Goal: Task Accomplishment & Management: Manage account settings

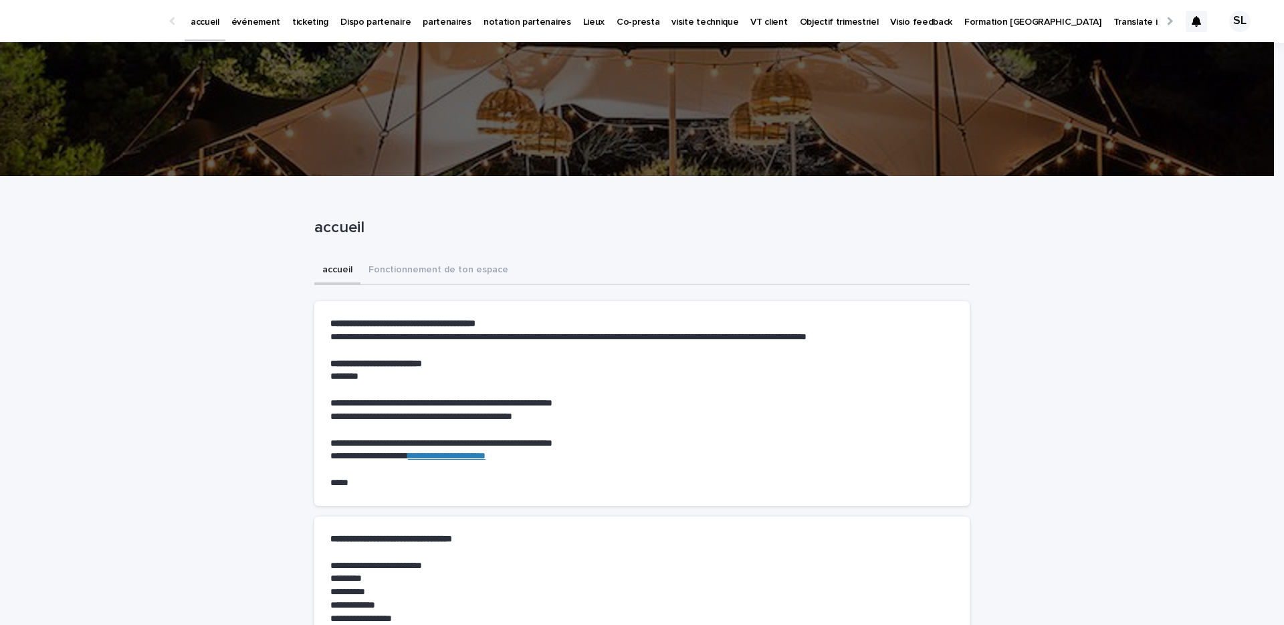
click at [268, 29] on link "événement" at bounding box center [255, 20] width 61 height 41
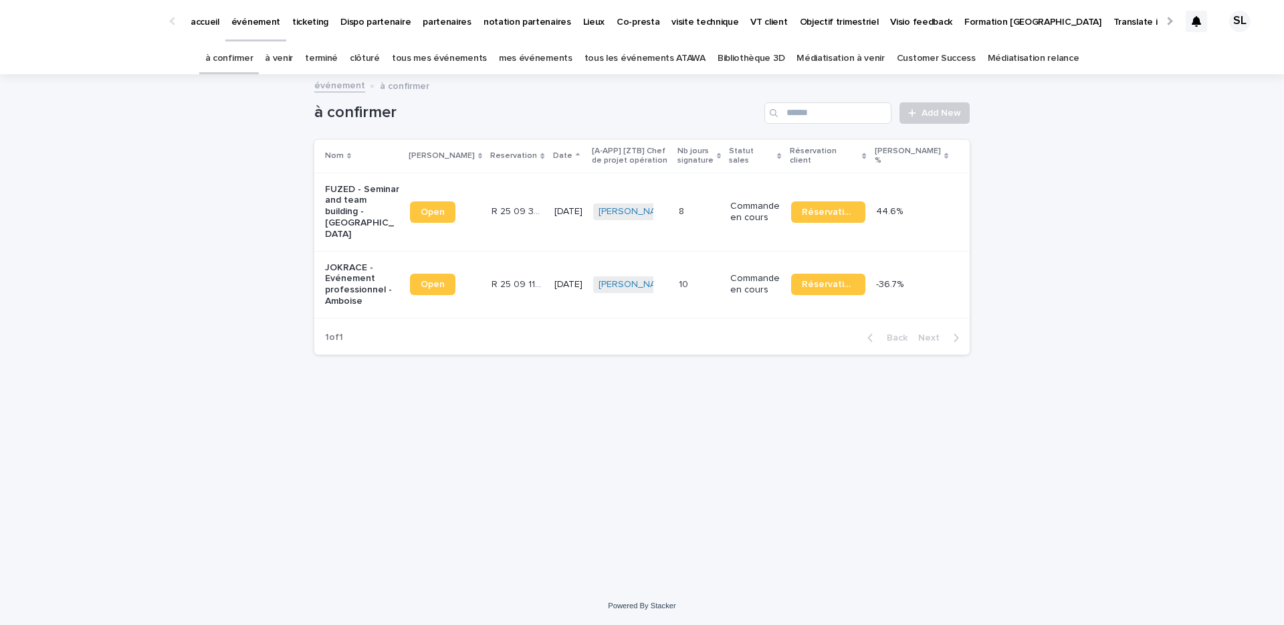
click at [293, 62] on link "à venir" at bounding box center [279, 58] width 28 height 31
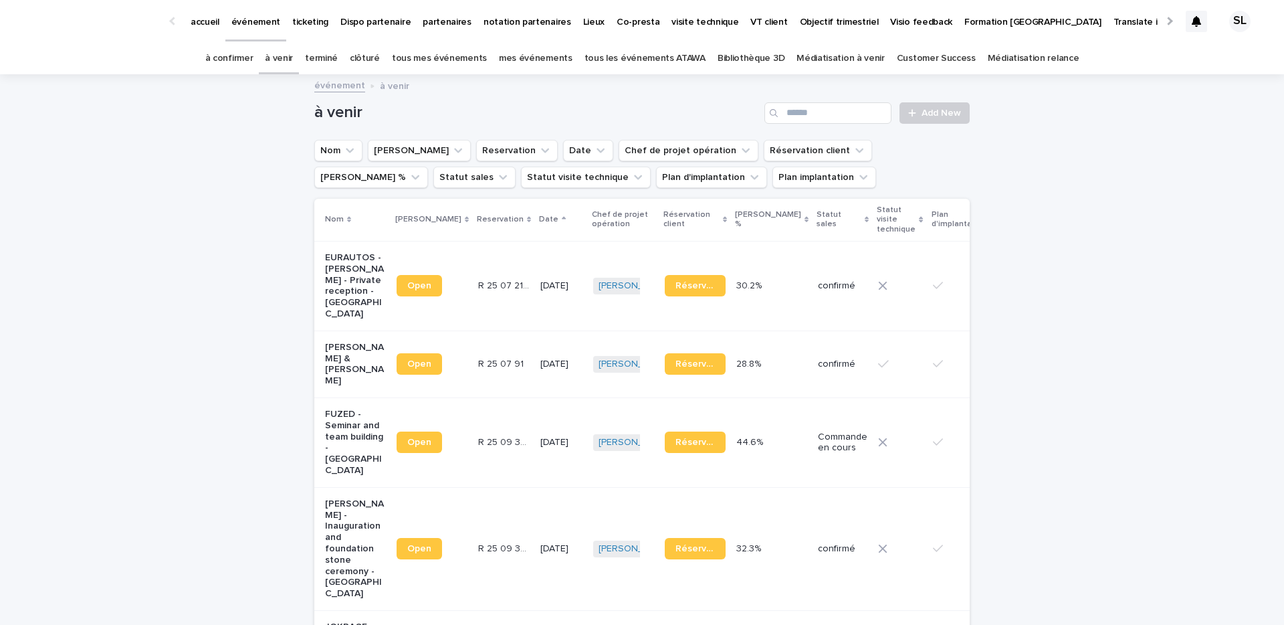
click at [338, 55] on link "terminé" at bounding box center [321, 58] width 33 height 31
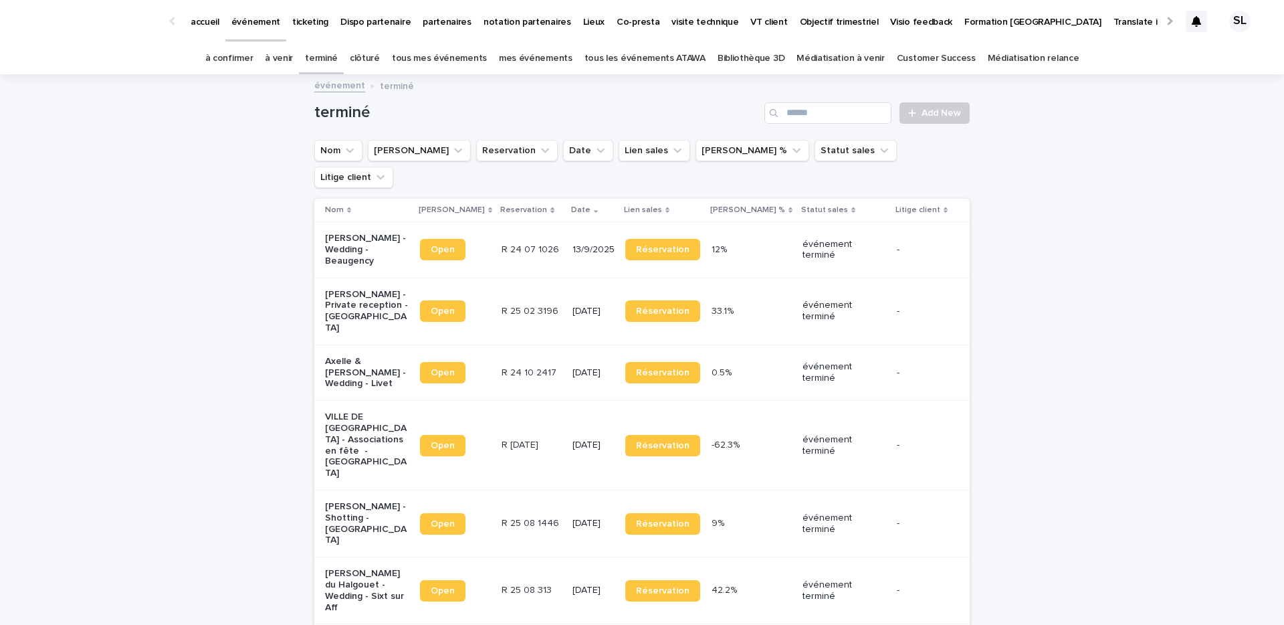
click at [365, 64] on link "clôturé" at bounding box center [365, 58] width 30 height 31
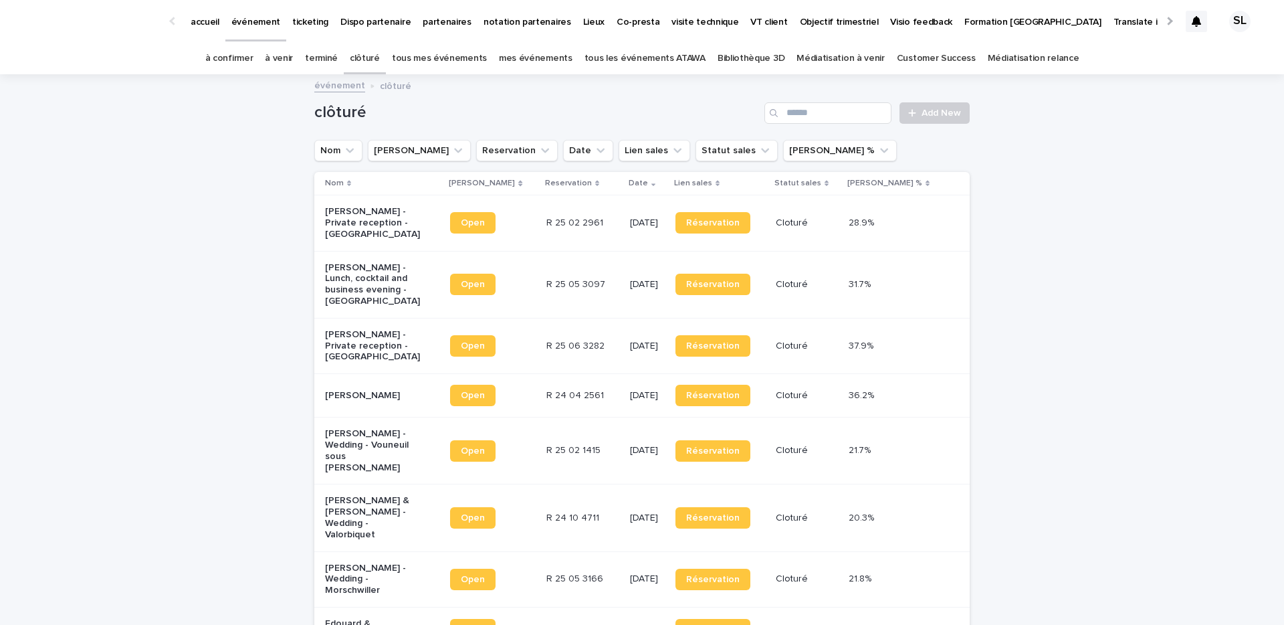
click at [320, 51] on link "terminé" at bounding box center [321, 58] width 33 height 31
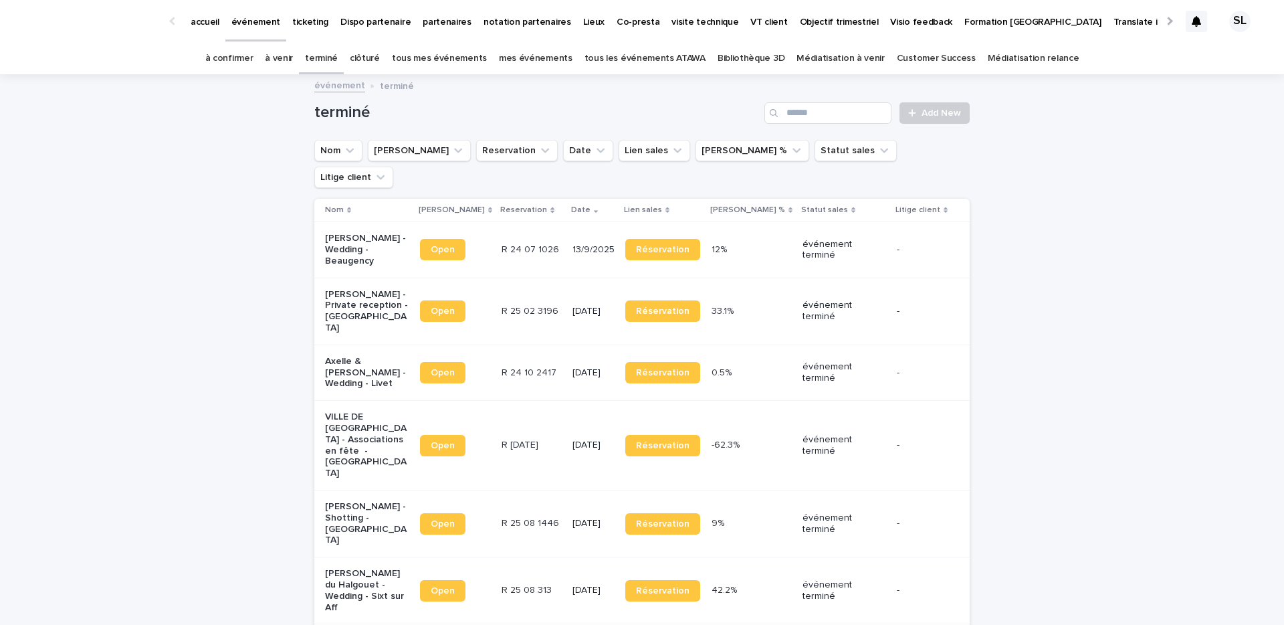
scroll to position [20, 0]
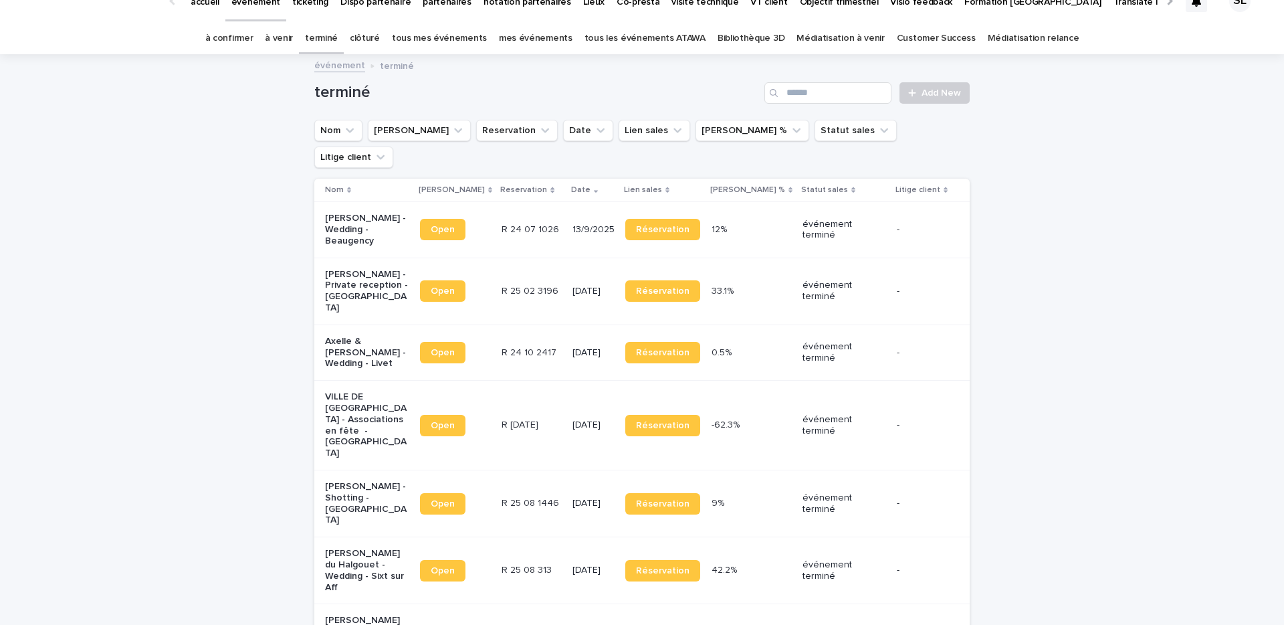
click at [368, 391] on p "VILLE DE GUYANCOURT - Associations en fête - Guyancourt" at bounding box center [367, 425] width 84 height 68
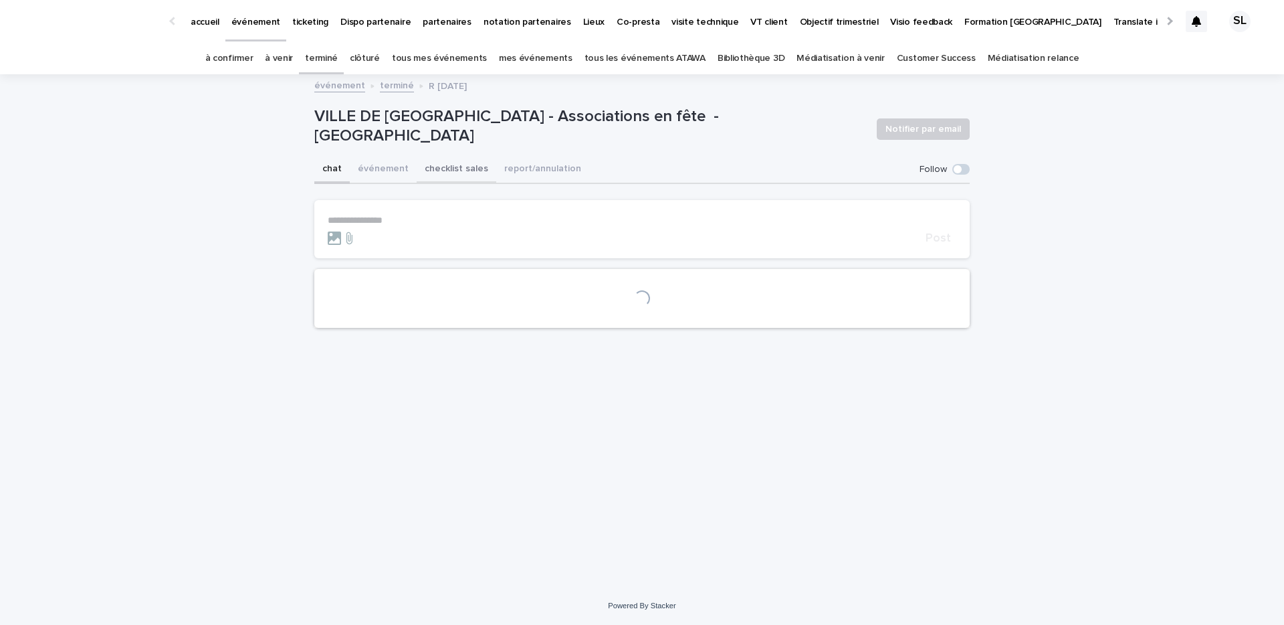
click at [449, 173] on button "checklist sales" at bounding box center [457, 170] width 80 height 28
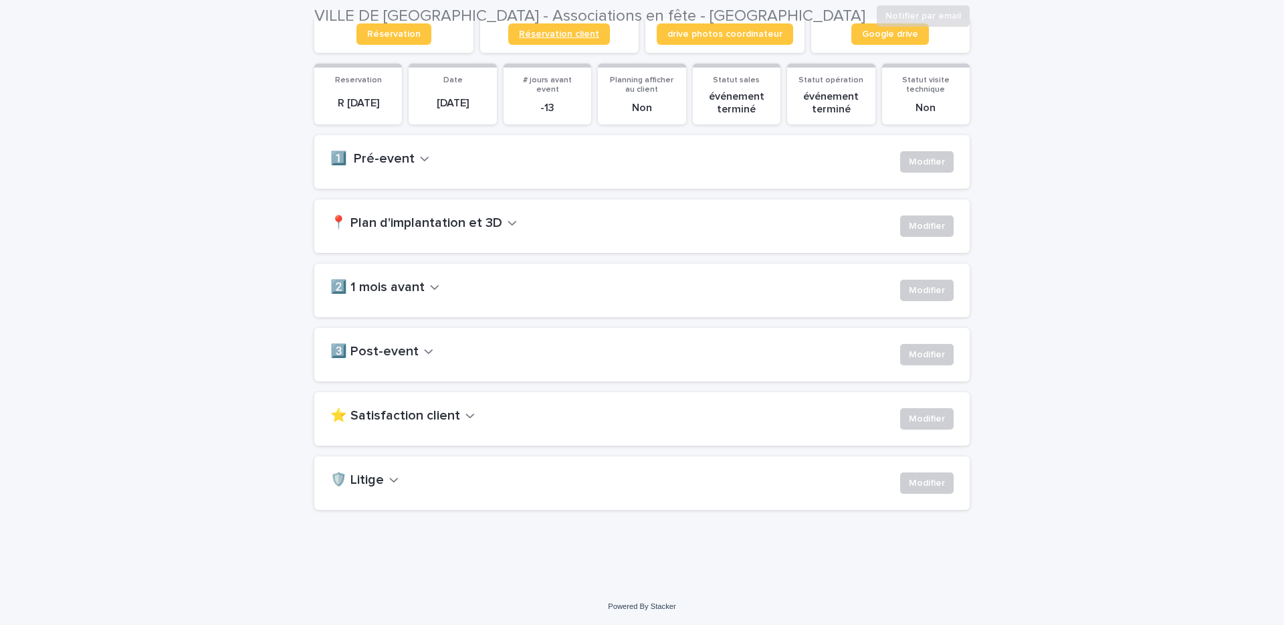
scroll to position [185, 0]
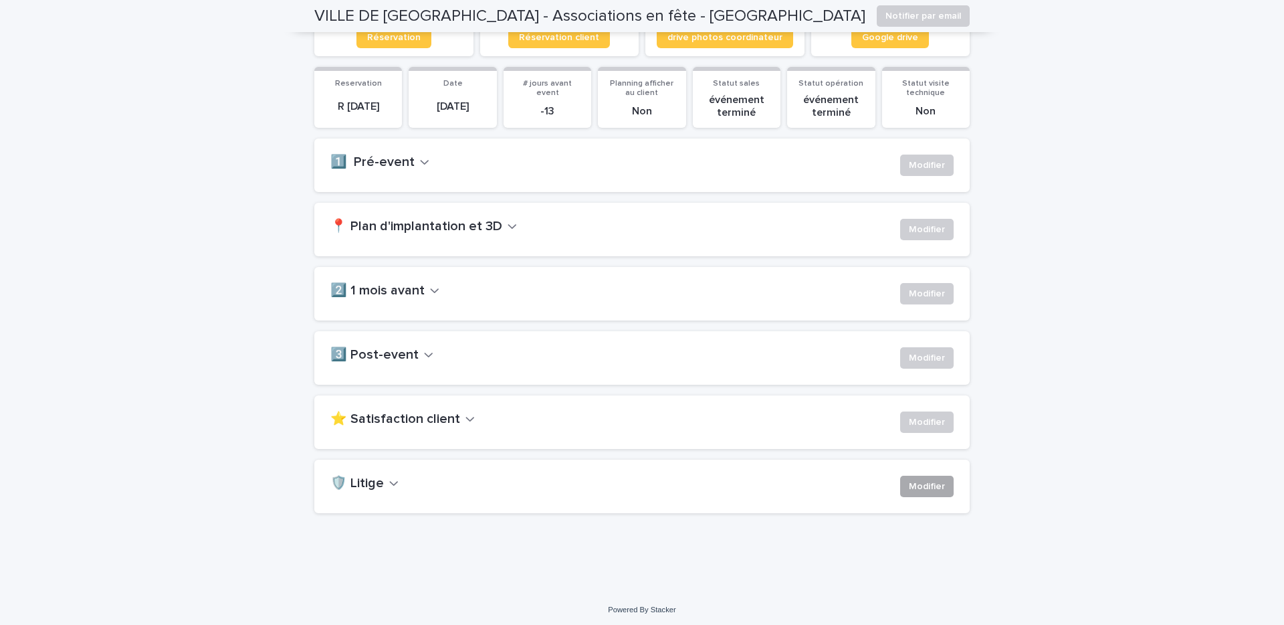
click at [946, 482] on button "Modifier" at bounding box center [927, 486] width 54 height 21
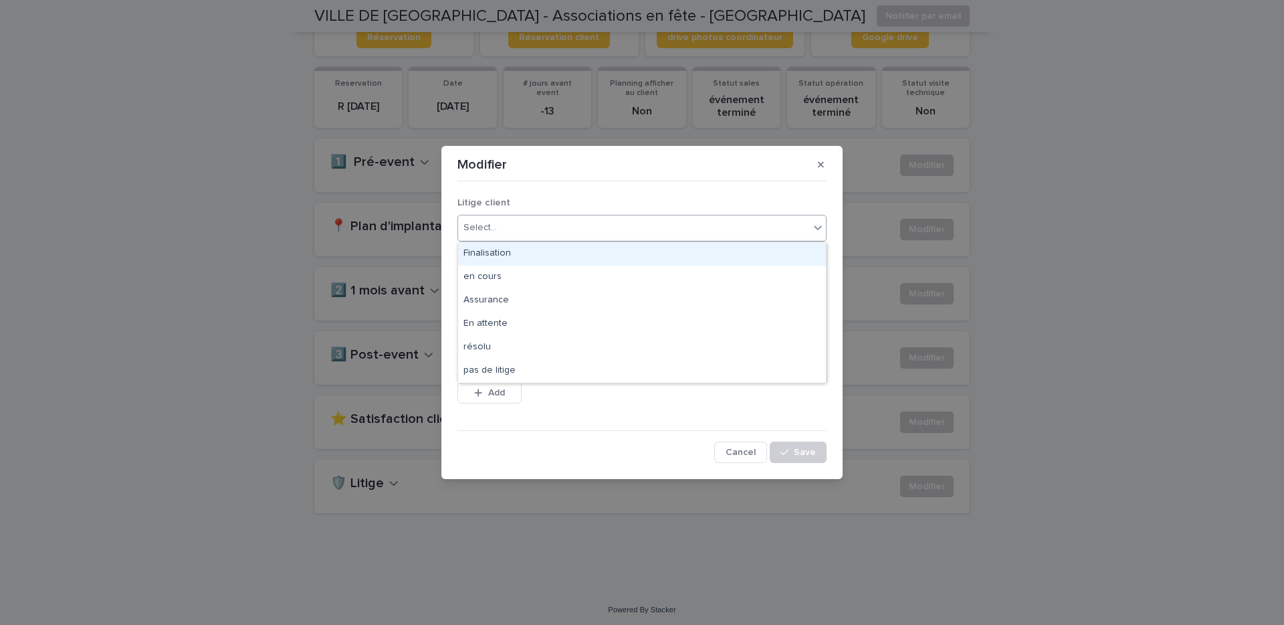
click at [623, 220] on div "Select..." at bounding box center [633, 228] width 351 height 22
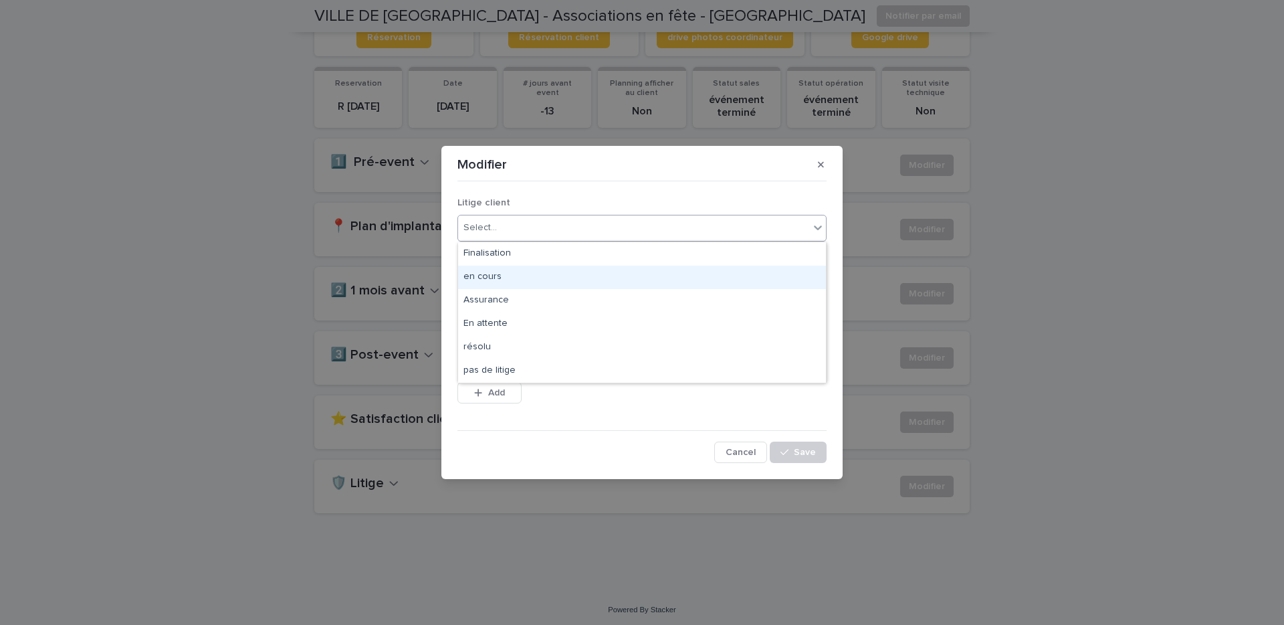
click at [534, 274] on div "en cours" at bounding box center [642, 277] width 368 height 23
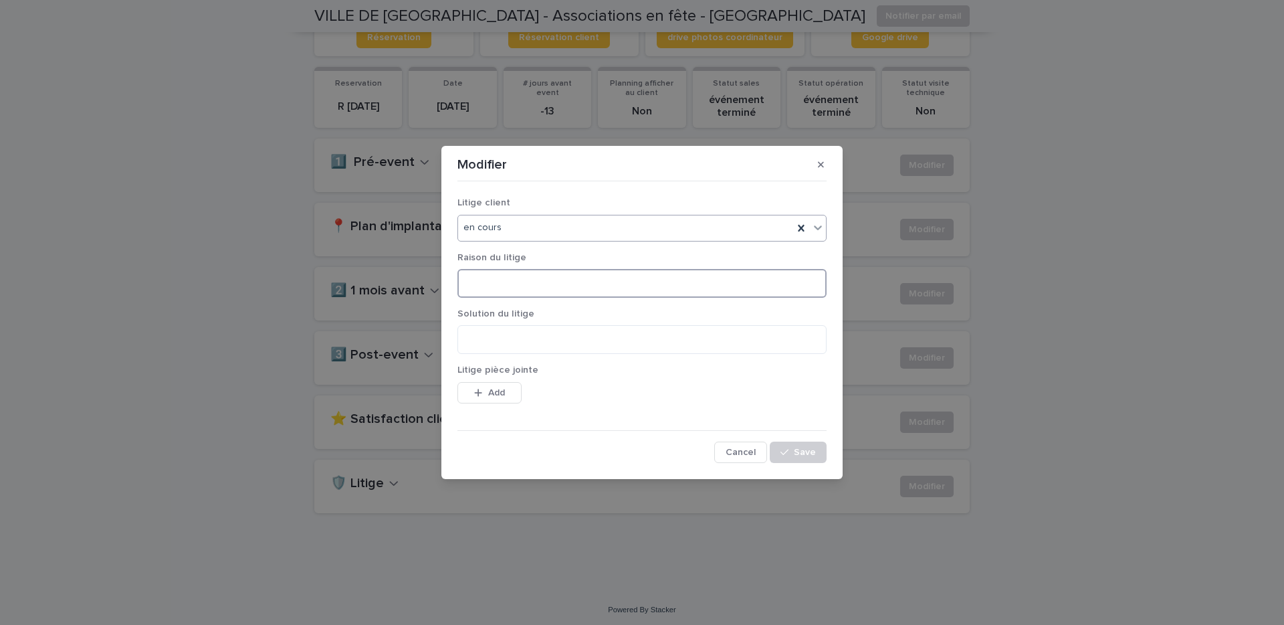
click at [534, 274] on textarea at bounding box center [641, 283] width 369 height 29
paste textarea "**********"
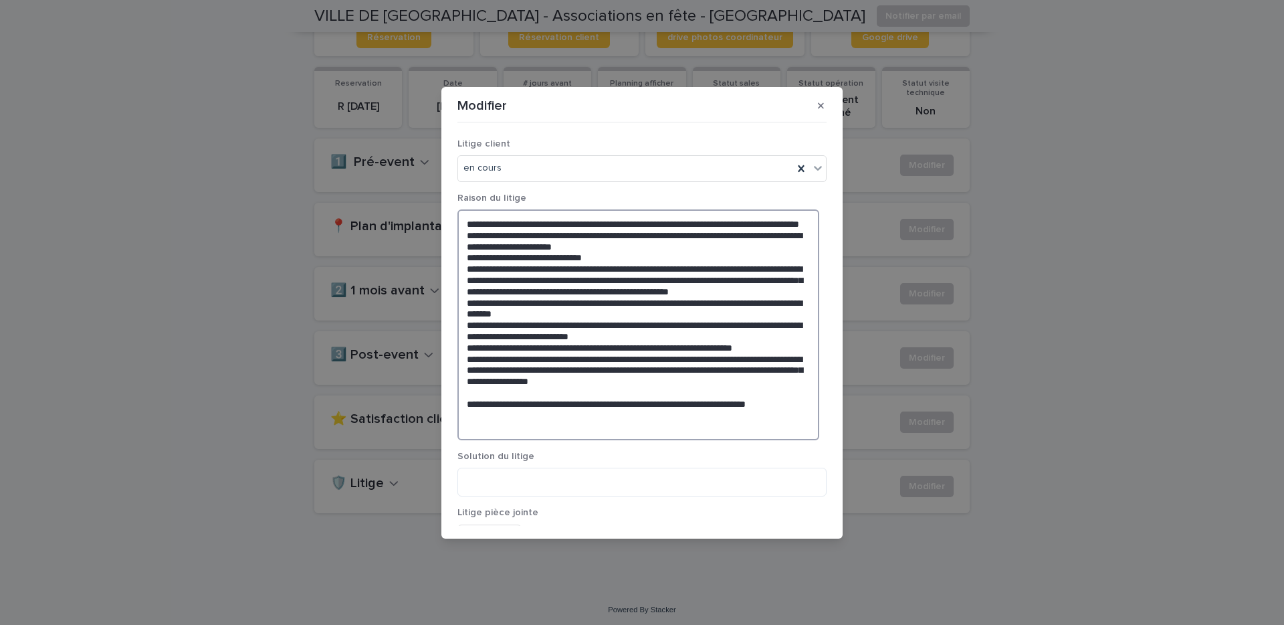
scroll to position [4, 0]
type textarea "**********"
click at [519, 480] on textarea at bounding box center [641, 482] width 369 height 29
type textarea "*"
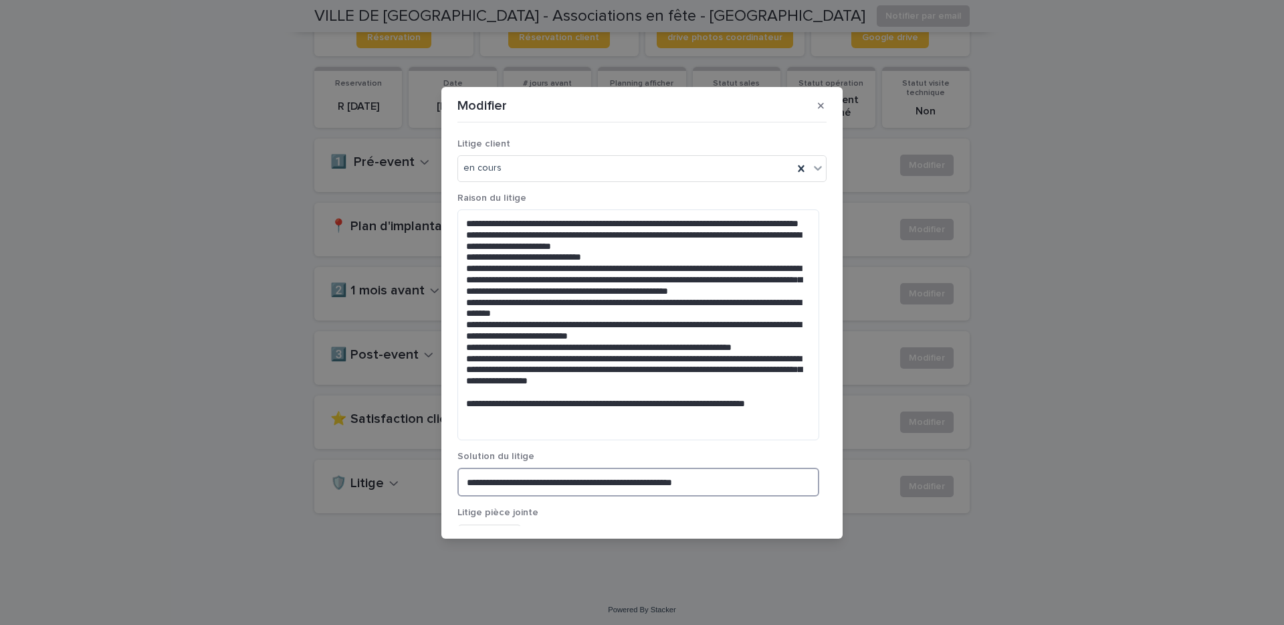
type textarea "**********"
click at [690, 435] on textarea at bounding box center [638, 324] width 362 height 231
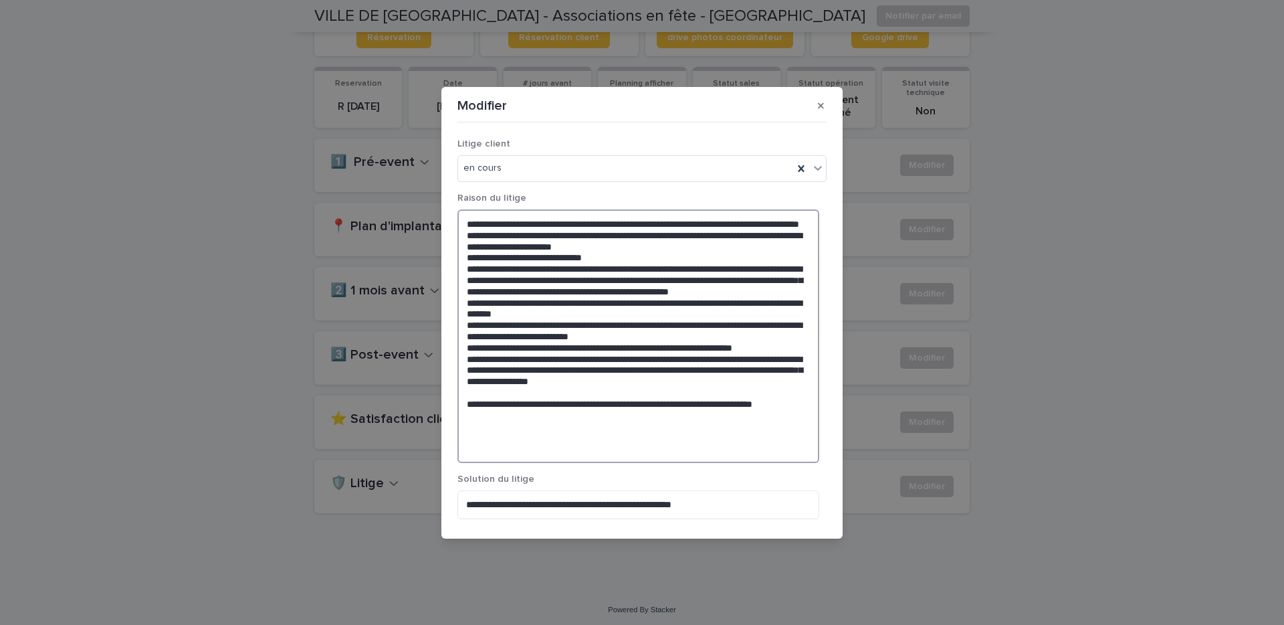
type textarea "**********"
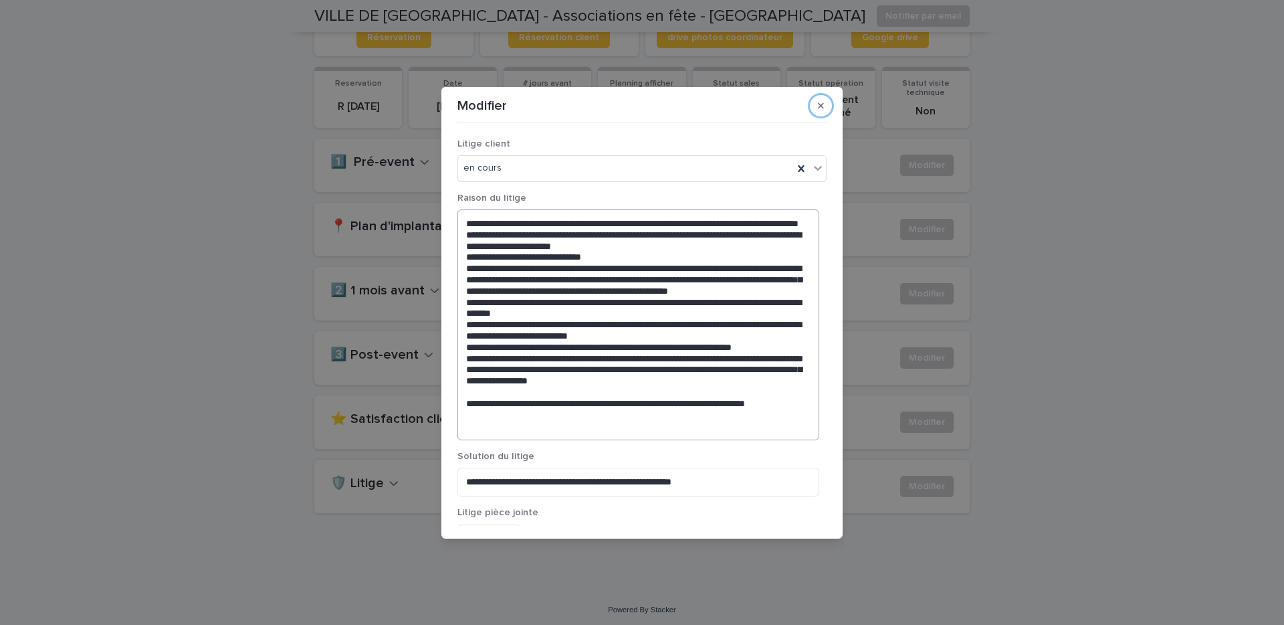
scroll to position [80, 0]
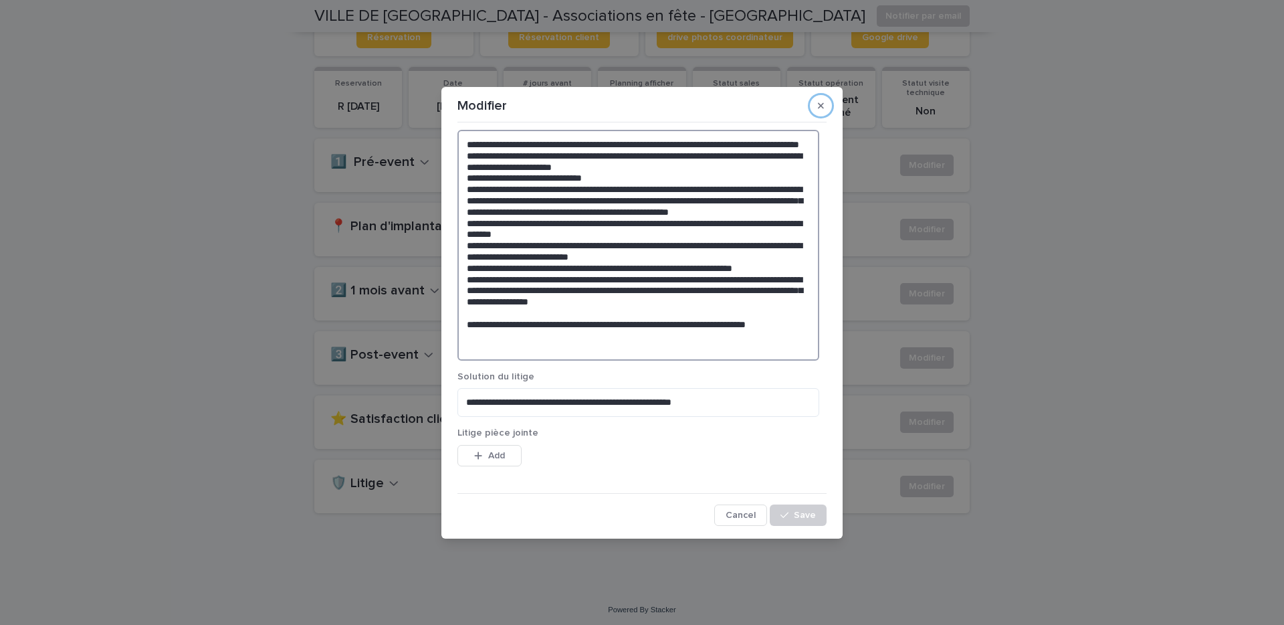
click at [571, 352] on textarea at bounding box center [638, 245] width 362 height 231
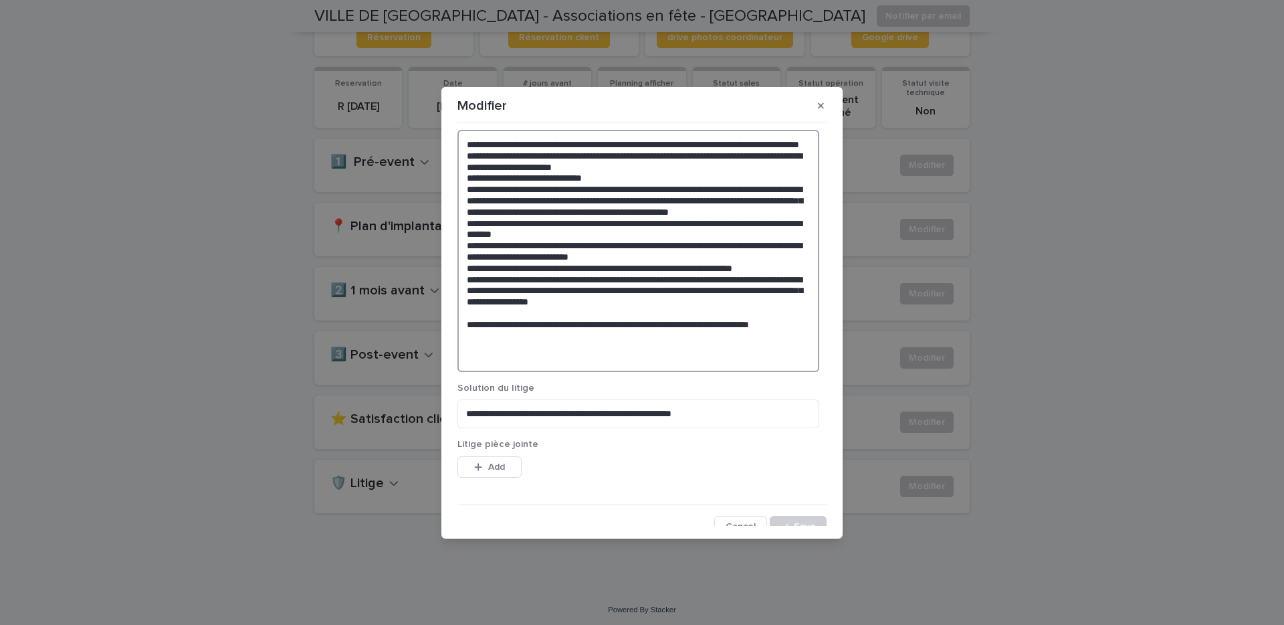
scroll to position [3, 0]
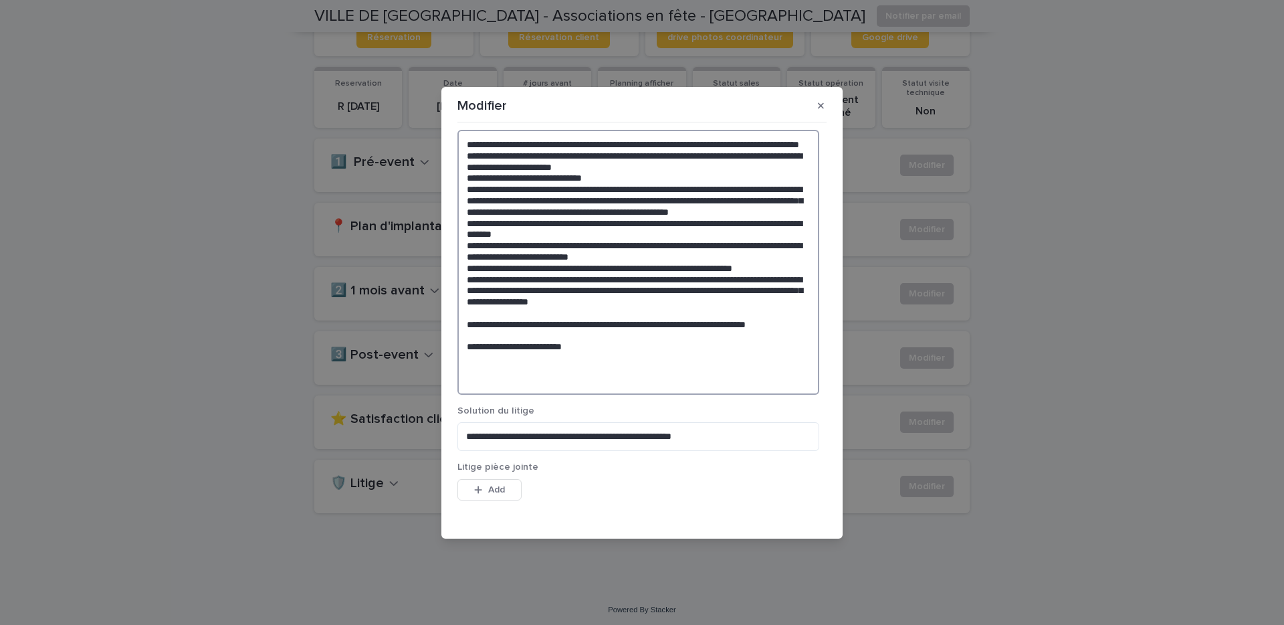
paste textarea "**********"
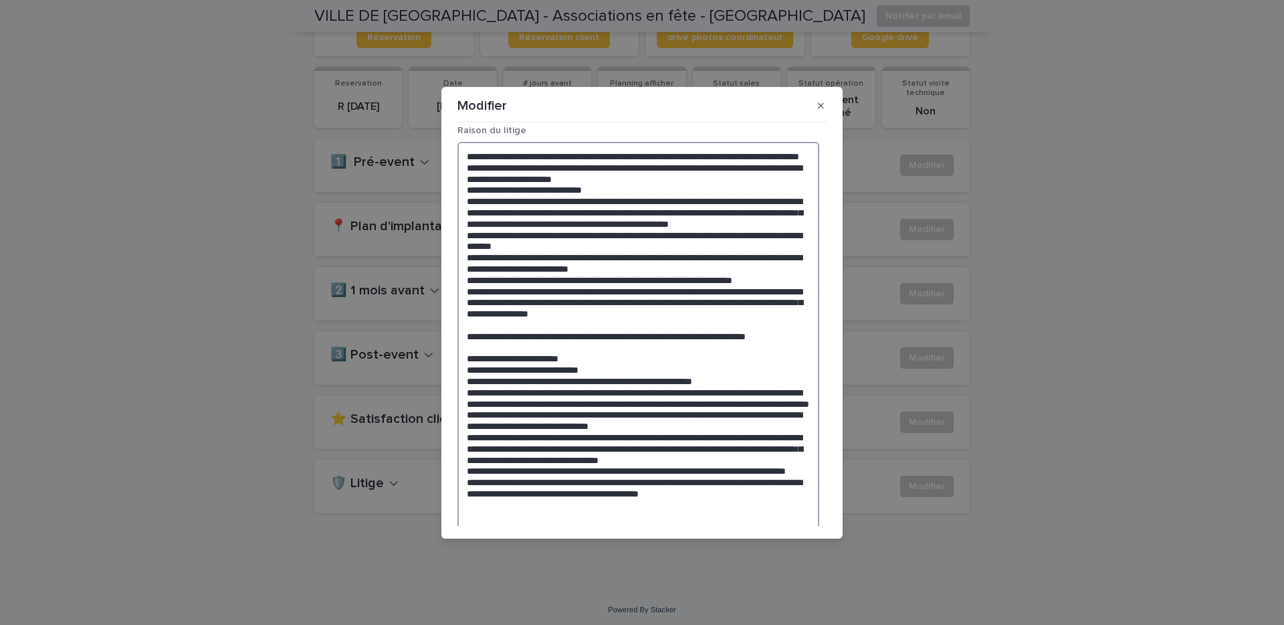
scroll to position [0, 0]
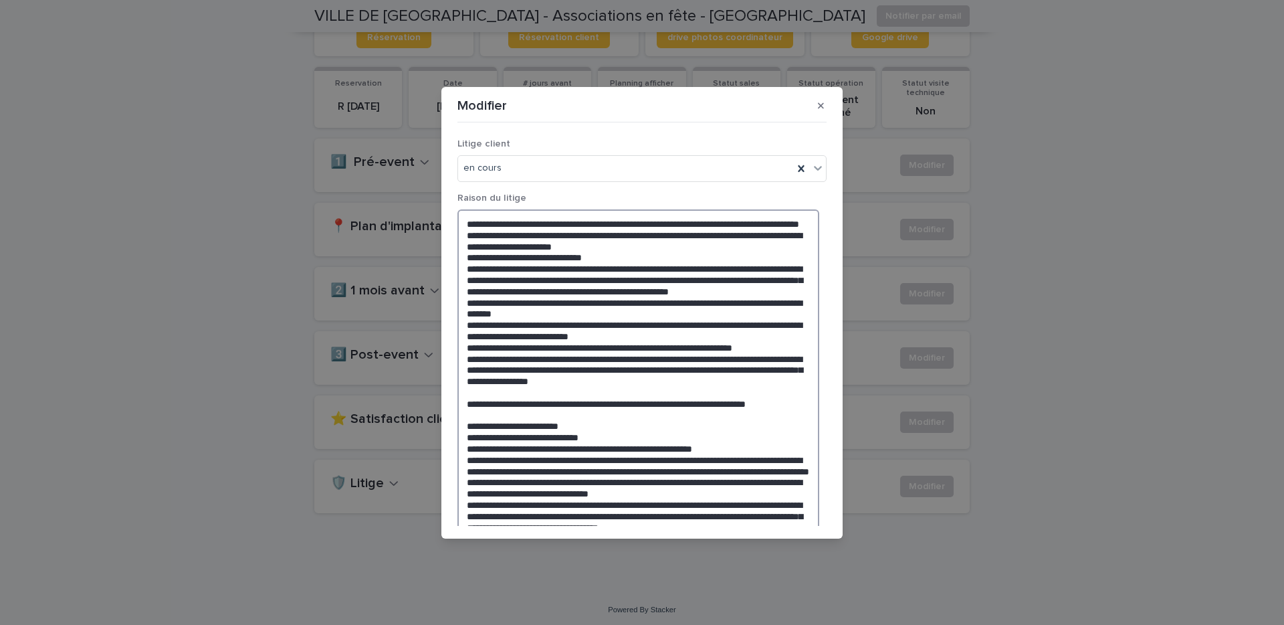
click at [550, 328] on textarea at bounding box center [638, 414] width 362 height 411
click at [470, 216] on textarea at bounding box center [638, 414] width 362 height 411
click at [469, 227] on textarea at bounding box center [638, 414] width 362 height 411
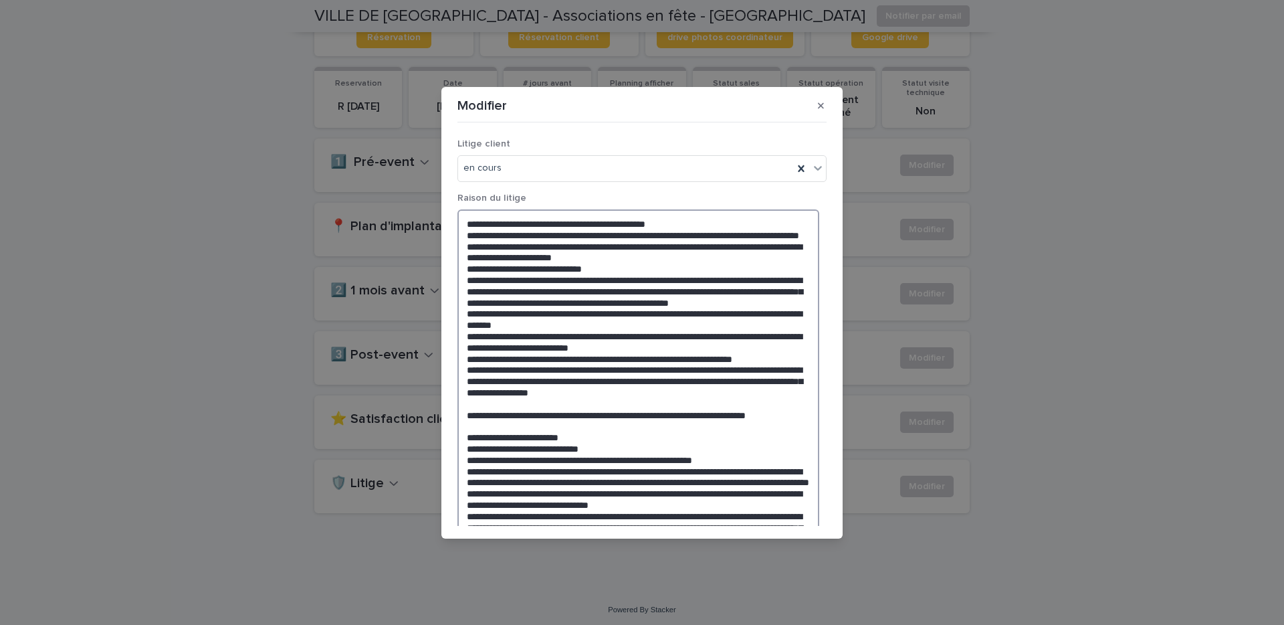
click at [466, 374] on textarea at bounding box center [638, 420] width 362 height 422
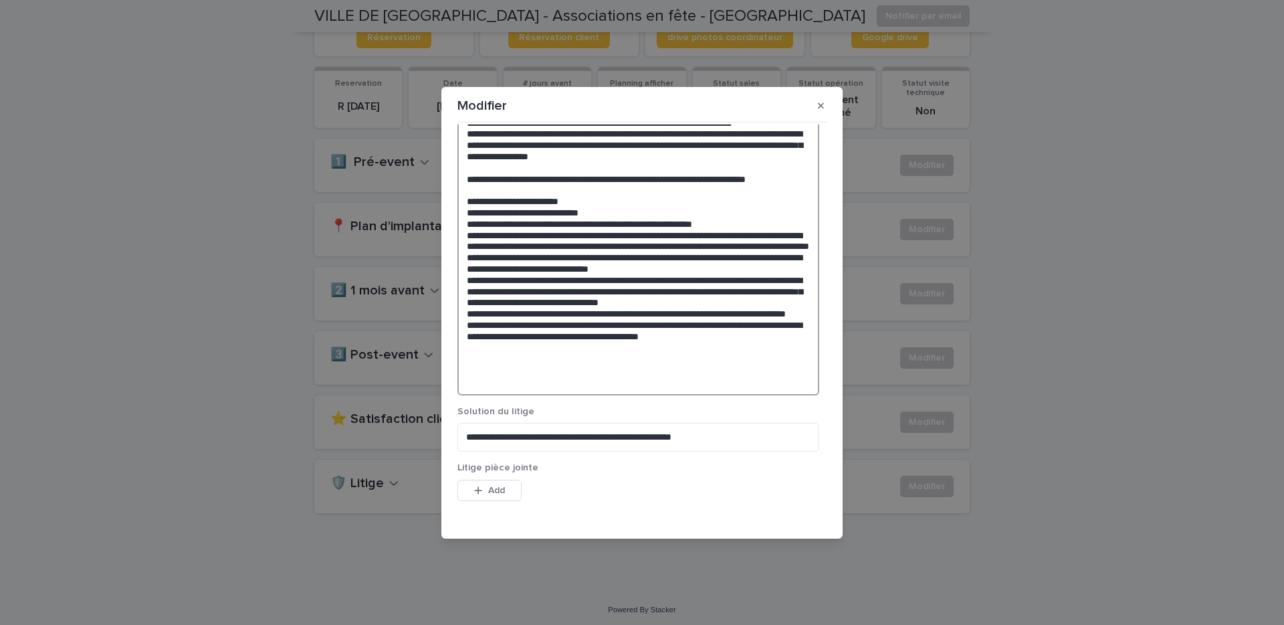
scroll to position [271, 0]
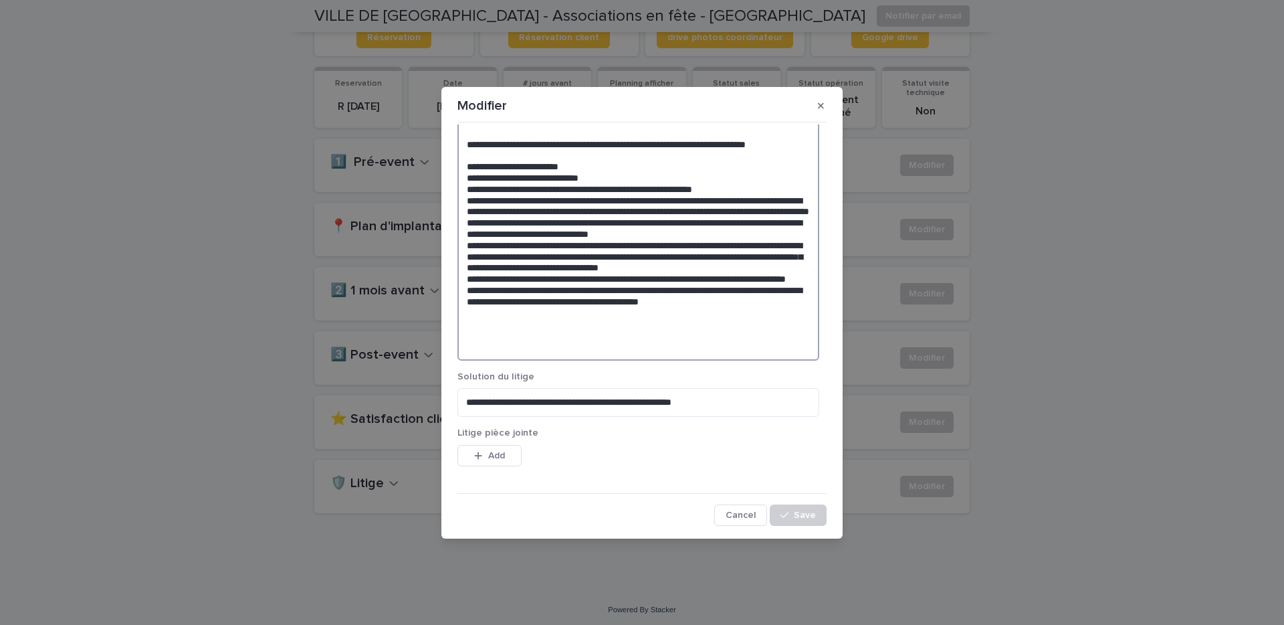
click at [758, 354] on textarea at bounding box center [638, 149] width 362 height 422
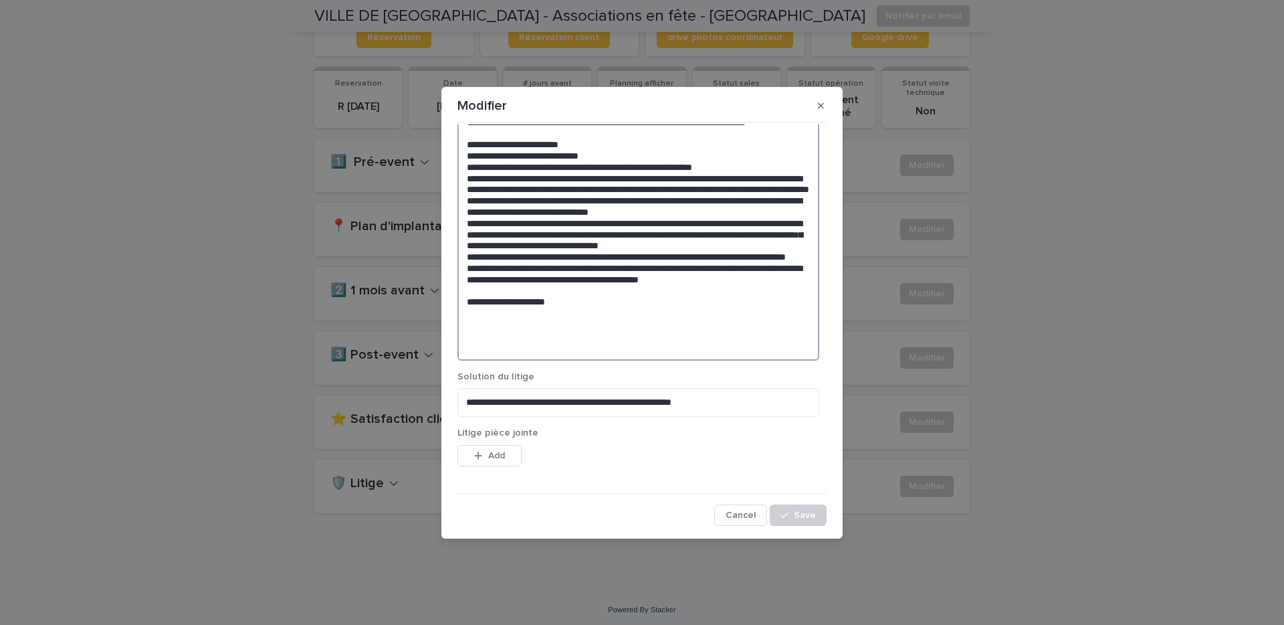
scroll to position [0, 0]
type textarea "**********"
click at [785, 518] on div "button" at bounding box center [787, 514] width 13 height 9
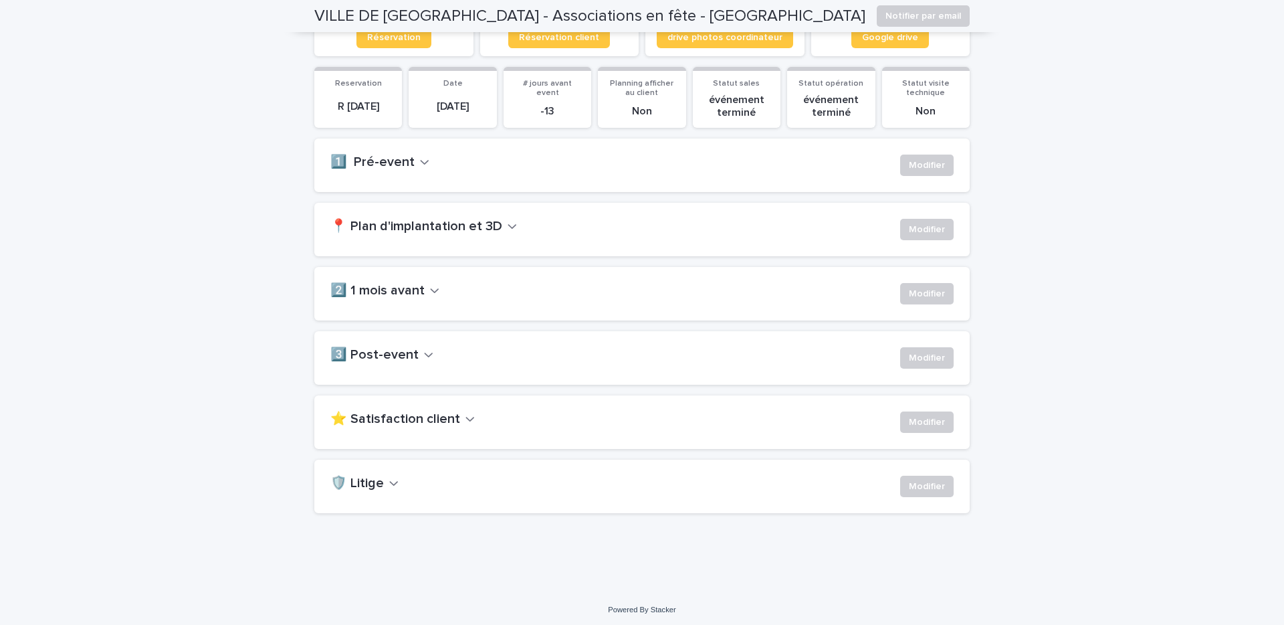
click at [375, 485] on h2 "🛡️ Litige" at bounding box center [357, 484] width 54 height 16
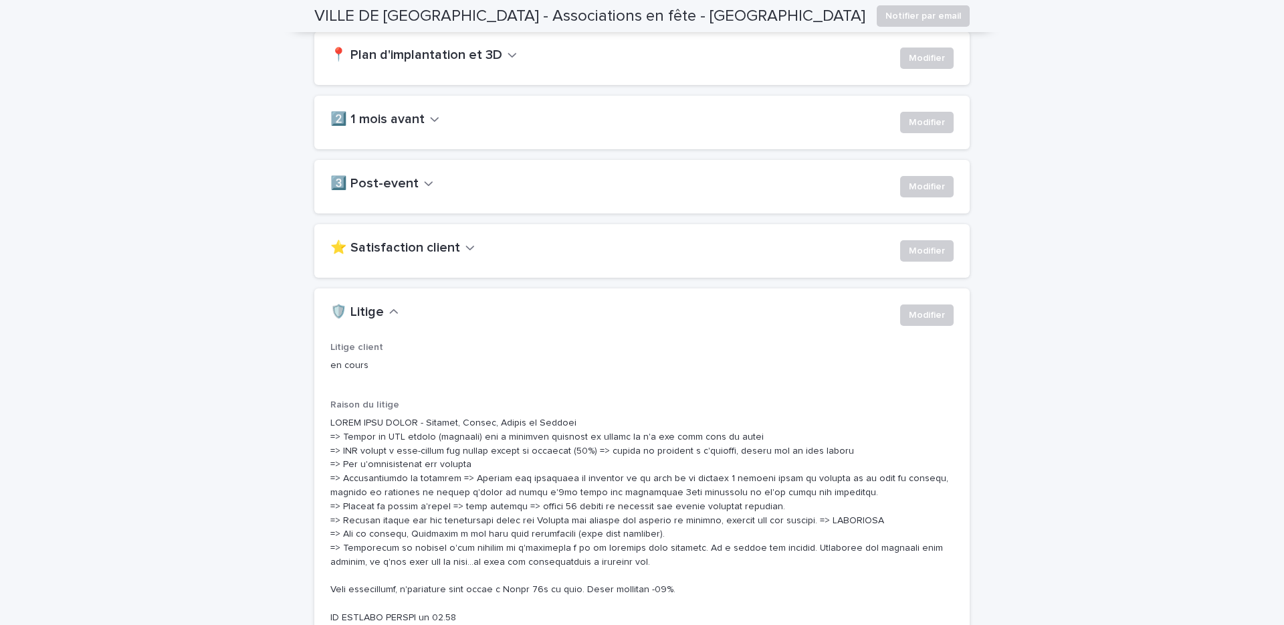
scroll to position [249, 0]
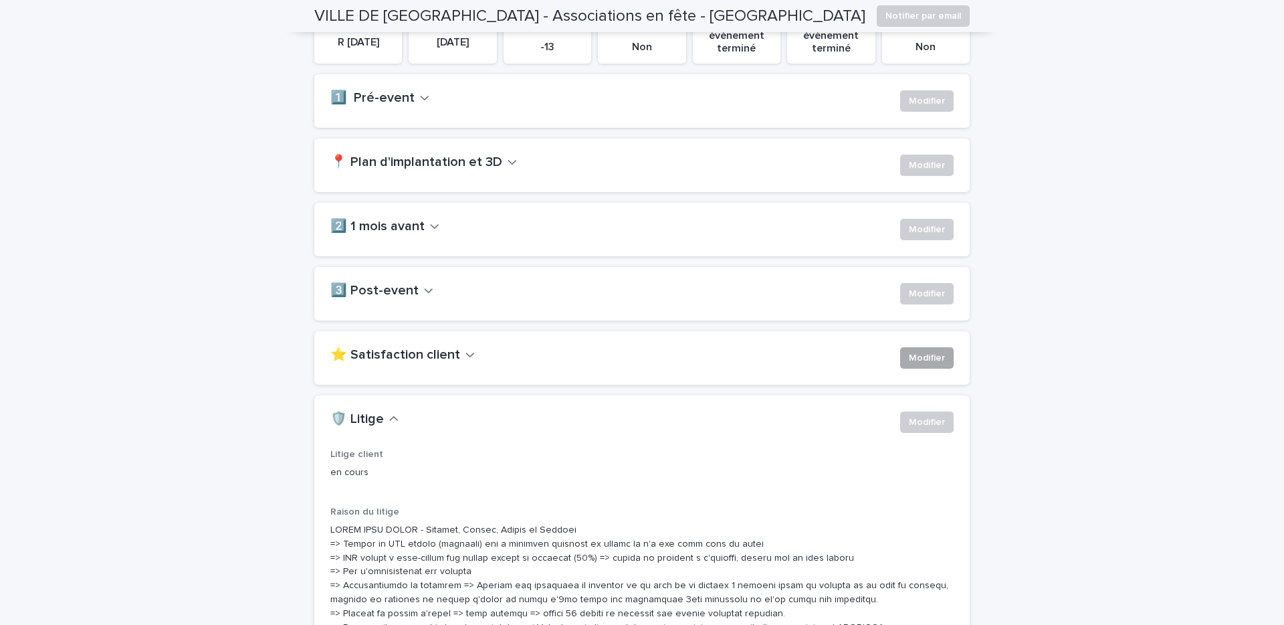
click at [933, 364] on span "Modifier" at bounding box center [927, 357] width 36 height 13
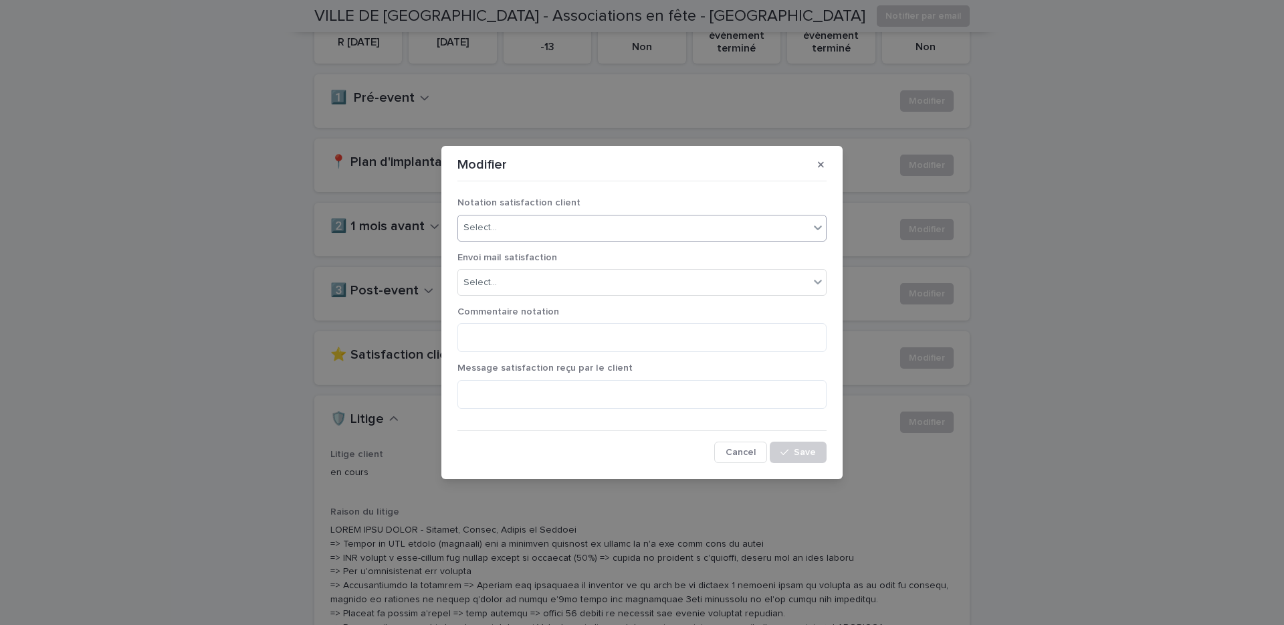
click at [625, 235] on div "Select..." at bounding box center [633, 228] width 351 height 22
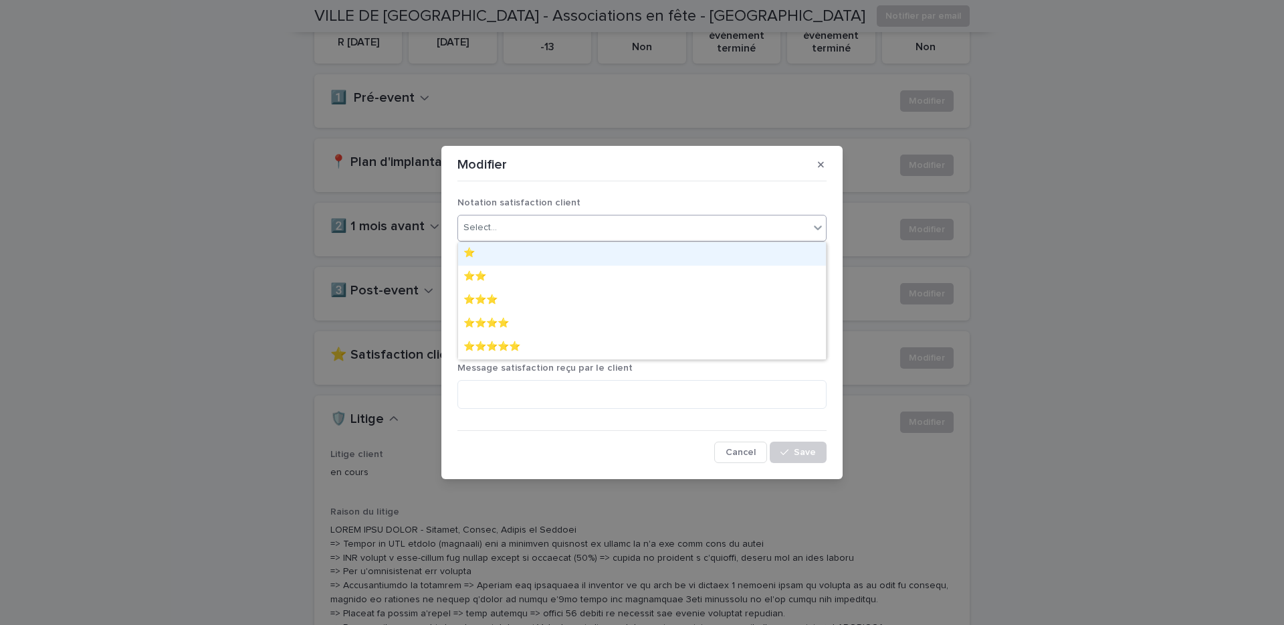
click at [560, 254] on div "⭐️" at bounding box center [642, 253] width 368 height 23
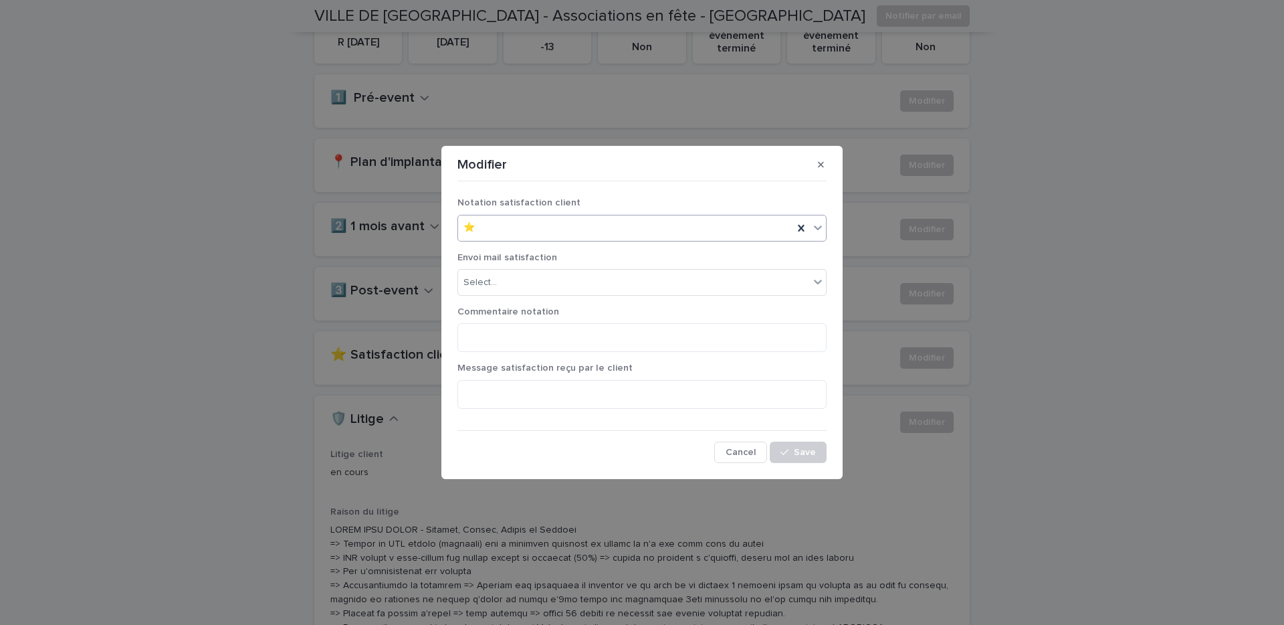
click at [547, 296] on div "Envoi mail satisfaction Select..." at bounding box center [641, 279] width 369 height 54
click at [542, 286] on div "Select..." at bounding box center [633, 283] width 351 height 22
click at [532, 328] on textarea at bounding box center [641, 337] width 369 height 29
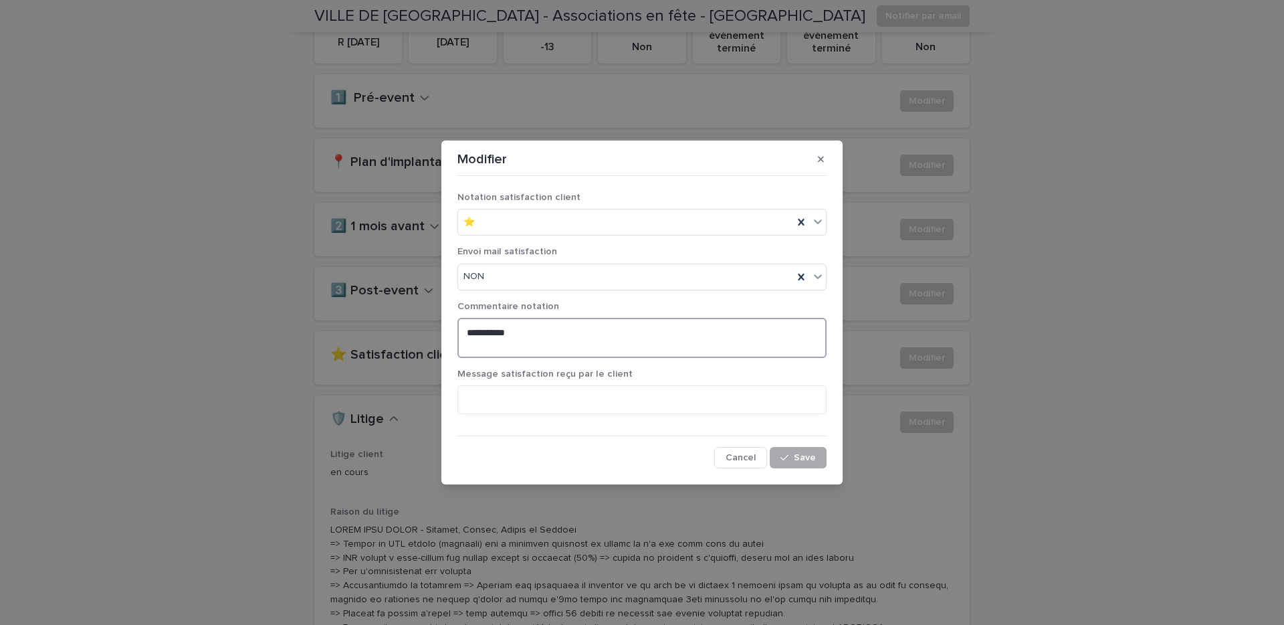
type textarea "*********"
click at [805, 453] on span "Save" at bounding box center [805, 457] width 22 height 9
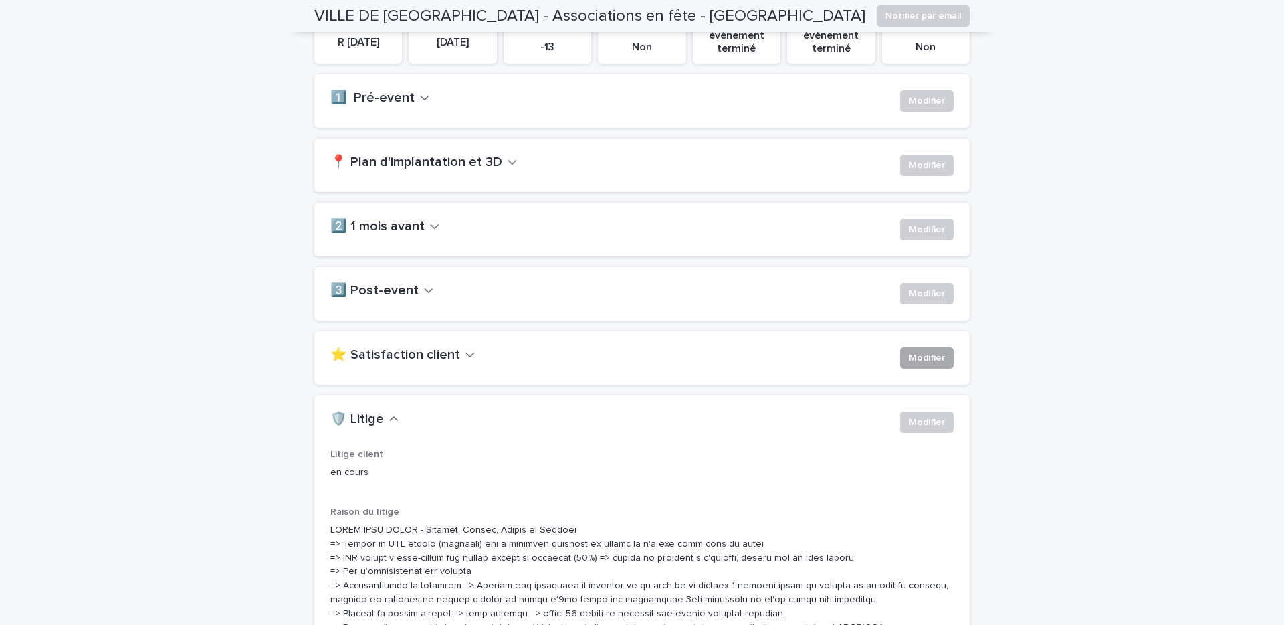
click at [932, 358] on span "Modifier" at bounding box center [927, 357] width 36 height 13
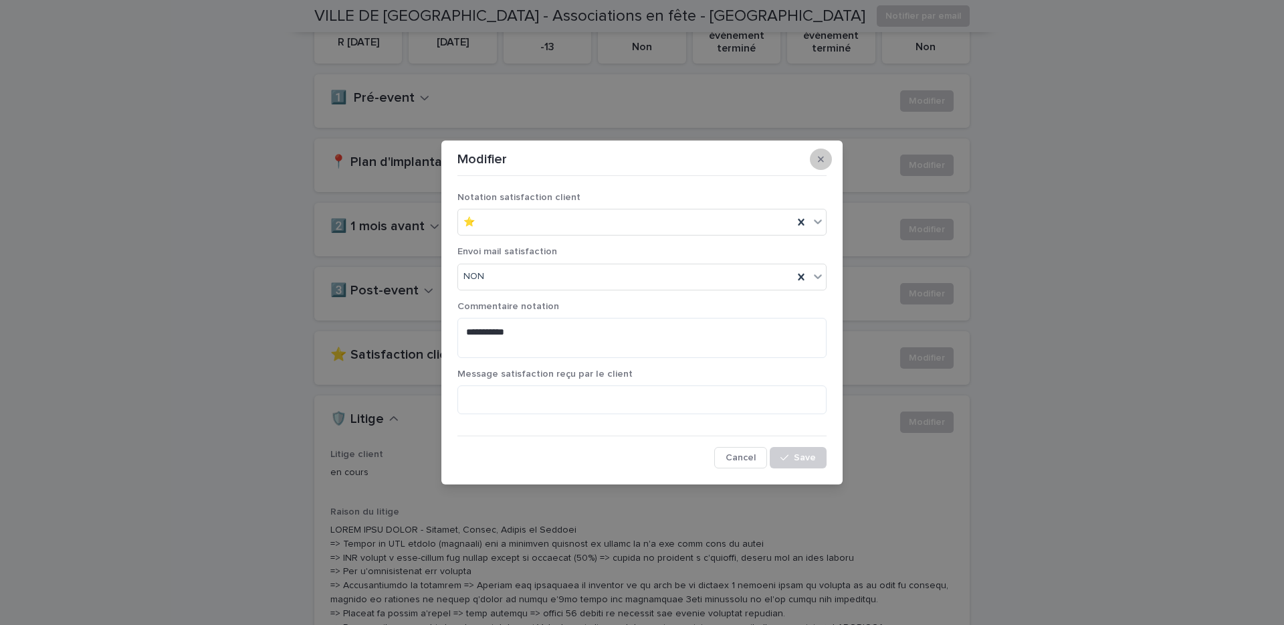
click at [822, 156] on icon "button" at bounding box center [821, 158] width 6 height 9
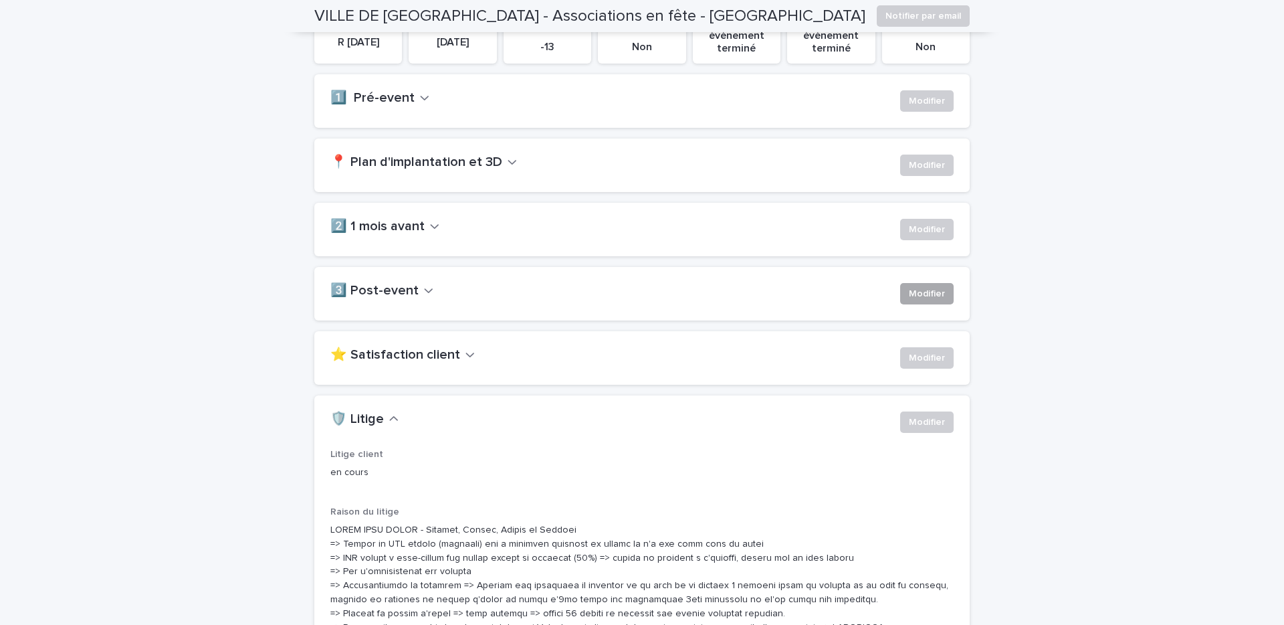
click at [909, 290] on span "Modifier" at bounding box center [927, 293] width 36 height 13
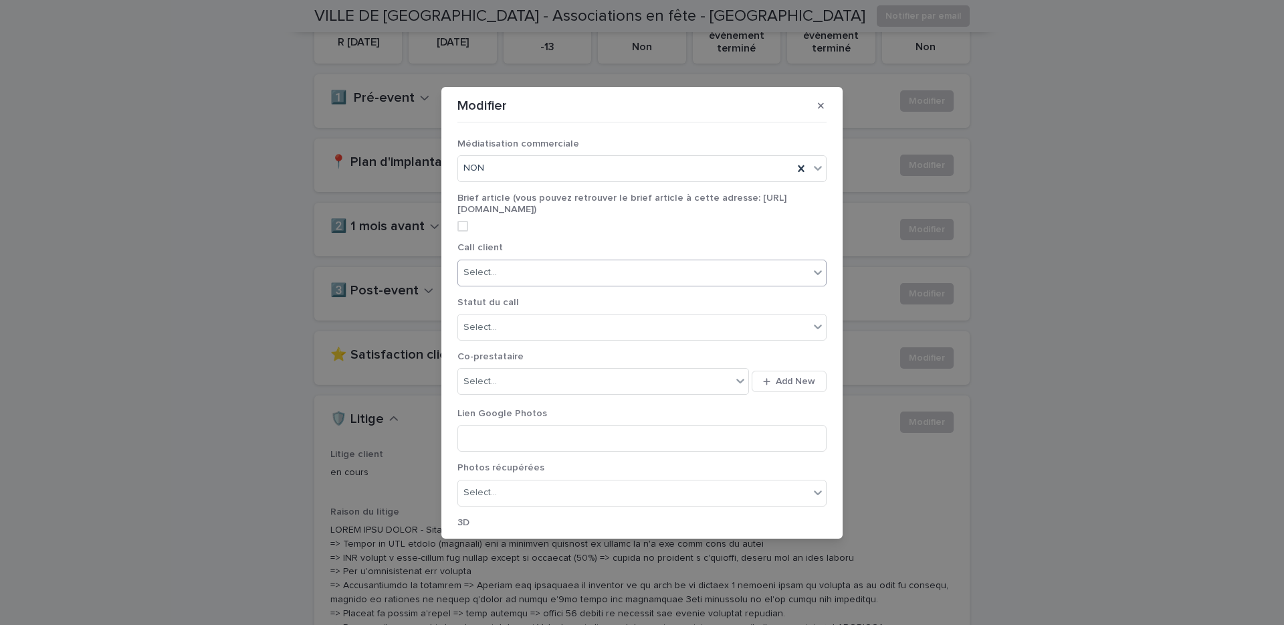
click at [490, 271] on div "Select..." at bounding box center [479, 273] width 33 height 14
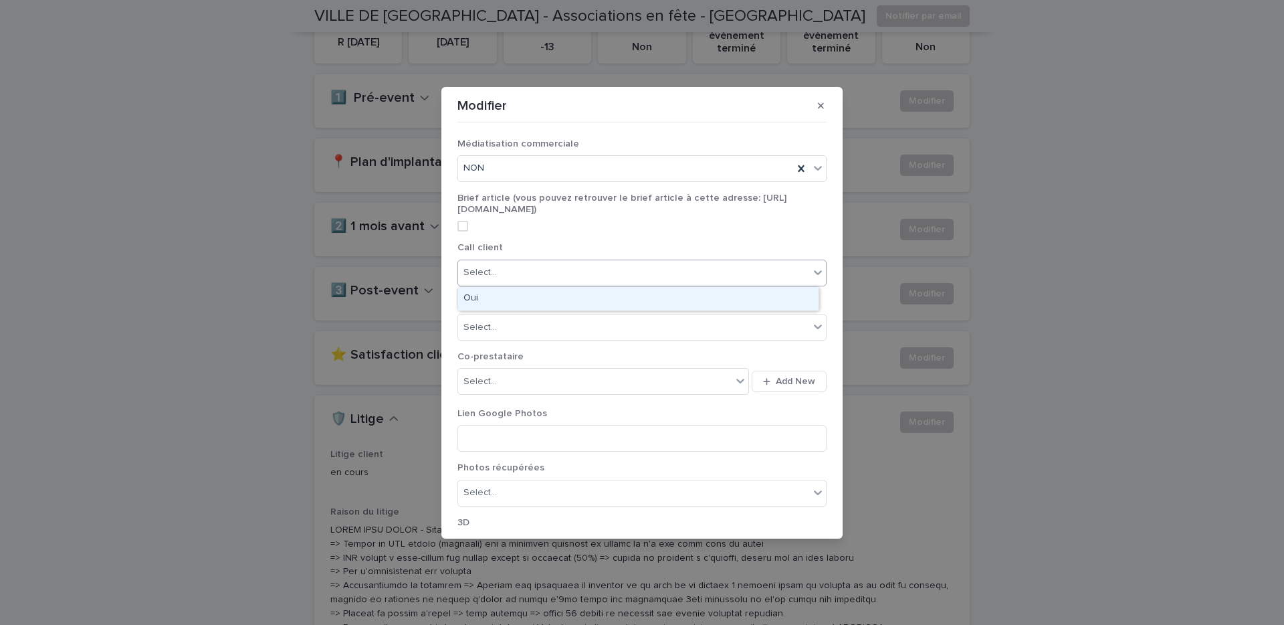
click at [491, 291] on div "Oui" at bounding box center [638, 298] width 360 height 23
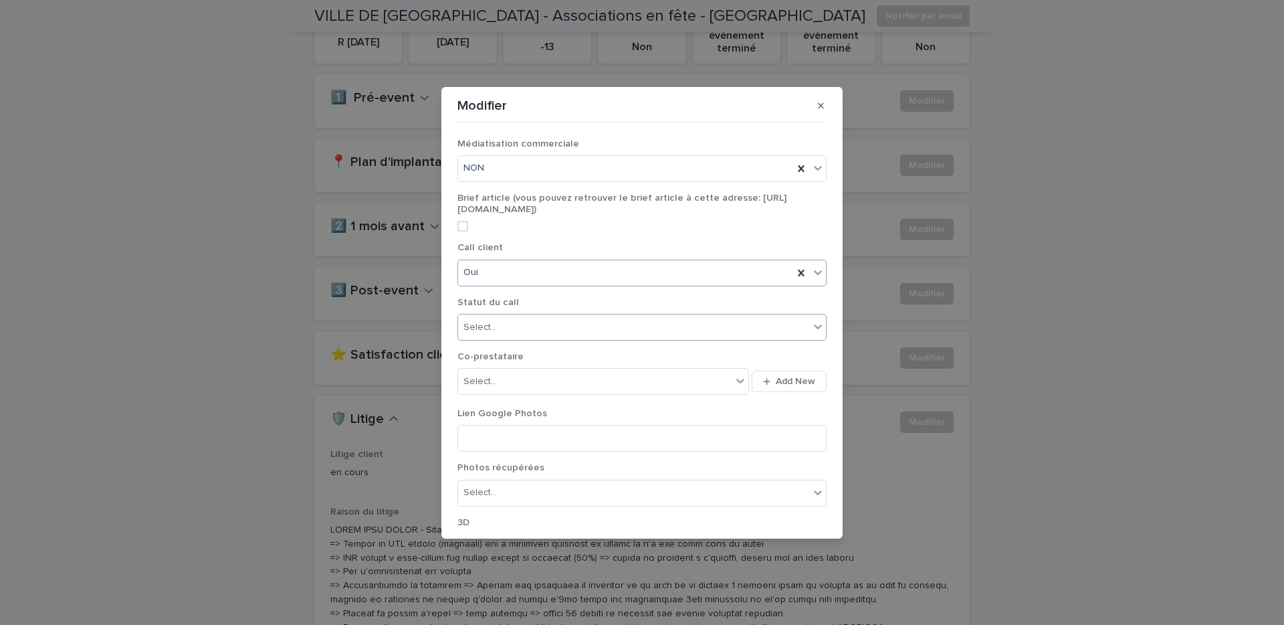
click at [498, 330] on div "Select..." at bounding box center [633, 327] width 351 height 22
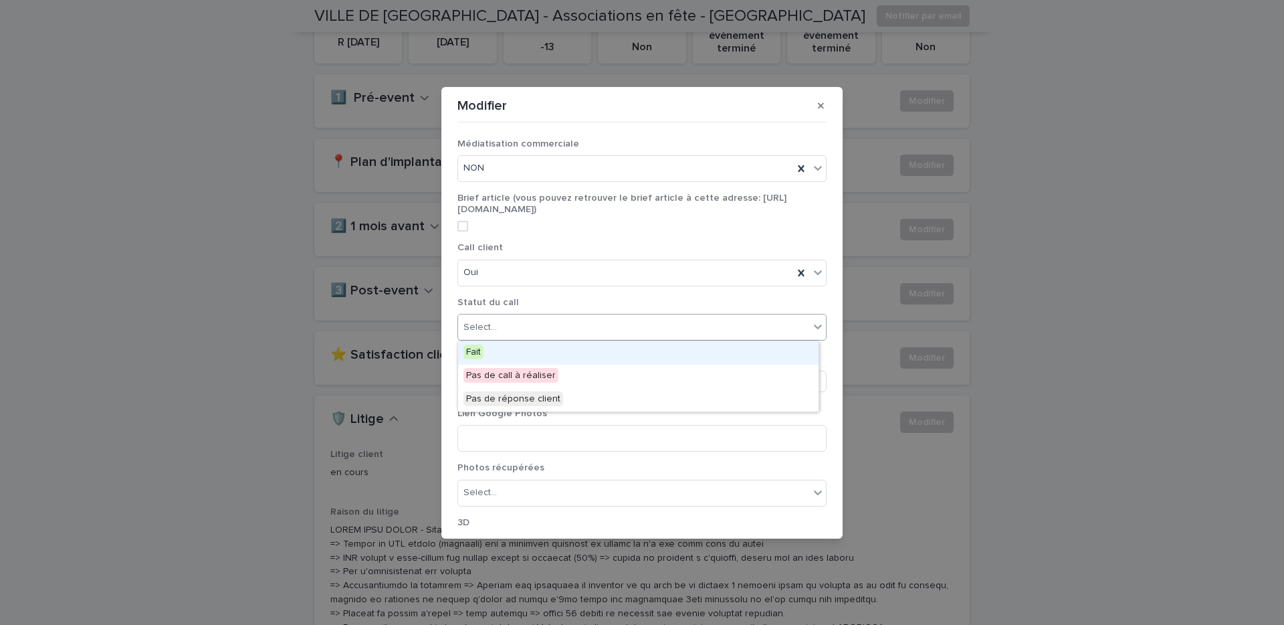
click at [500, 358] on div "Fait" at bounding box center [638, 352] width 360 height 23
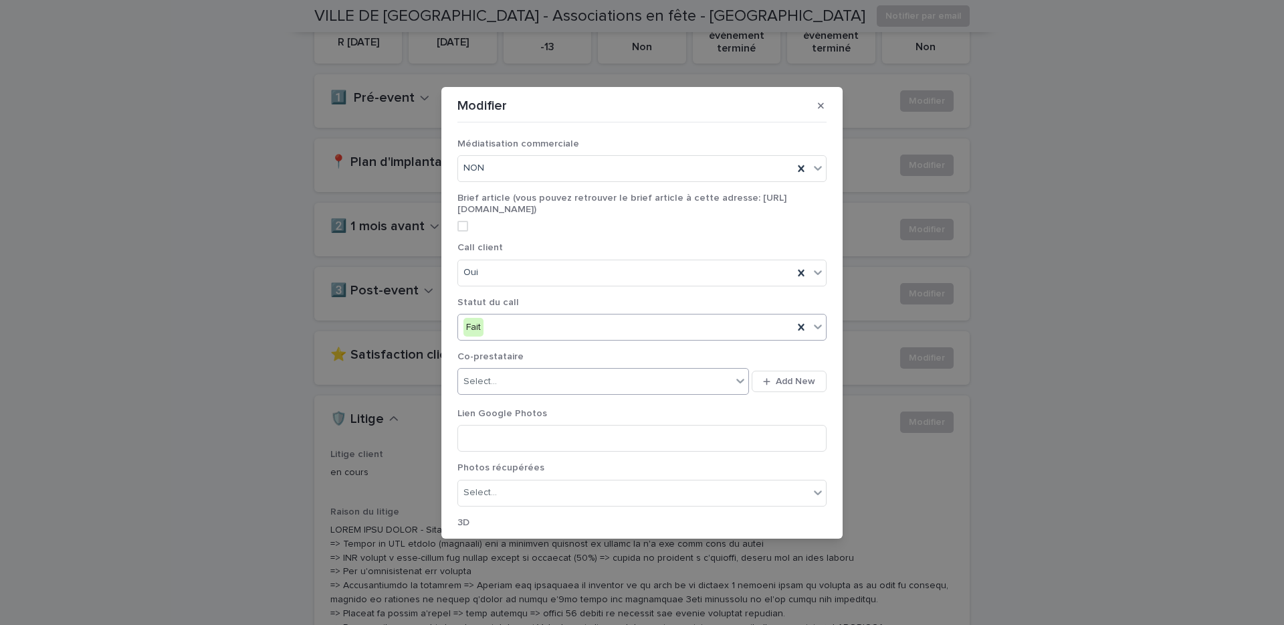
click at [504, 382] on div "Select..." at bounding box center [595, 382] width 274 height 22
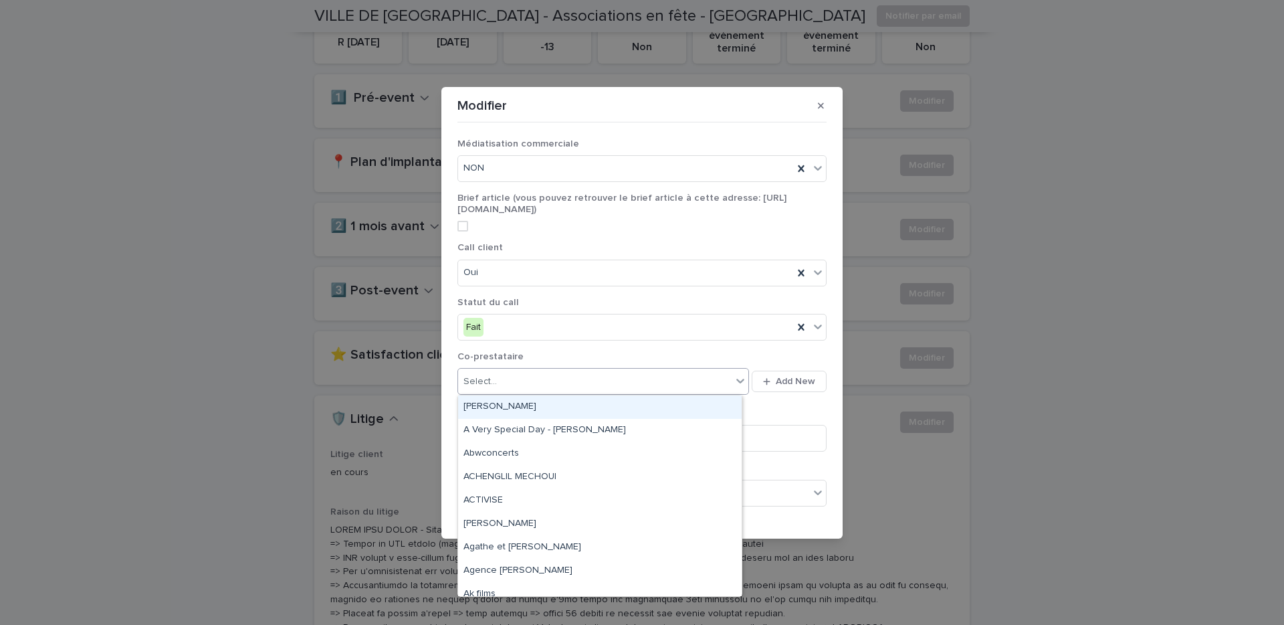
click at [504, 382] on div "Select..." at bounding box center [595, 382] width 274 height 22
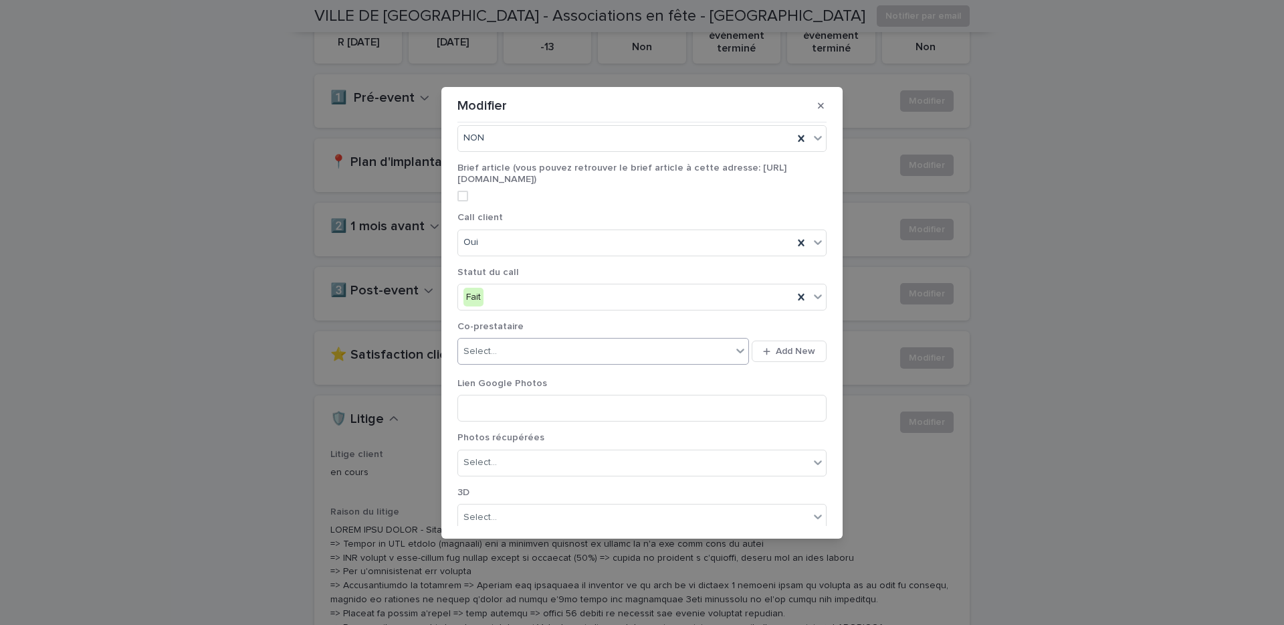
scroll to position [201, 0]
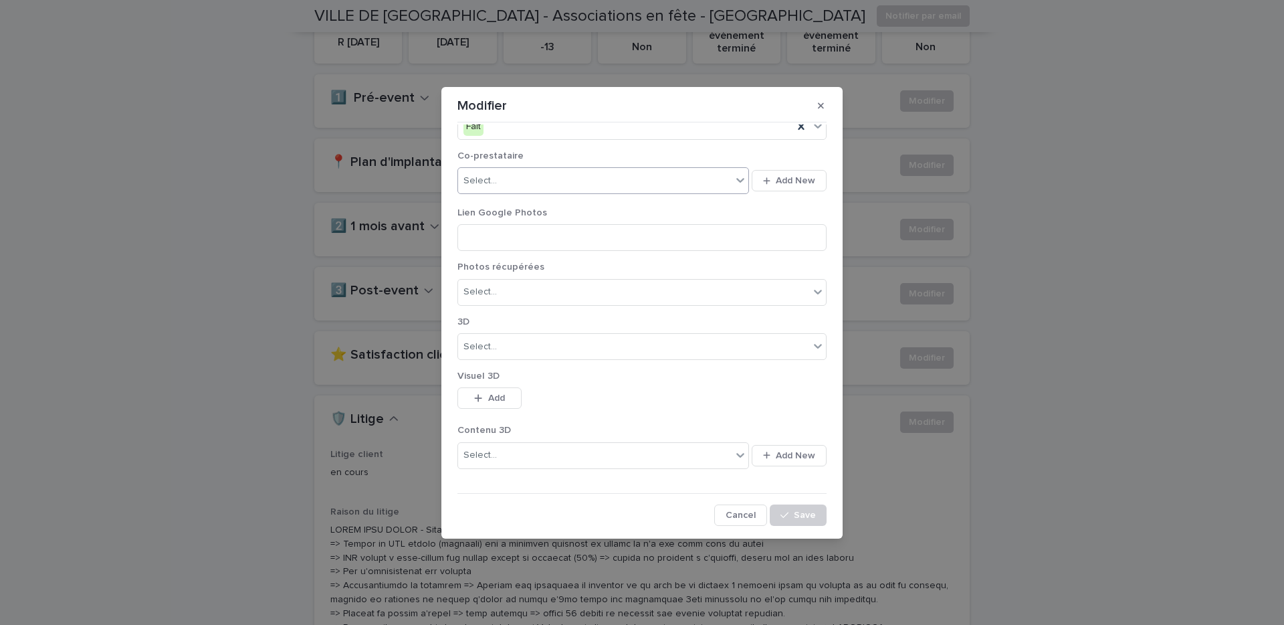
click at [804, 525] on section "Modifier Médiatisation commerciale NON Brief article (vous pouvez retrouver le …" at bounding box center [641, 312] width 401 height 451
click at [801, 518] on span "Save" at bounding box center [805, 514] width 22 height 9
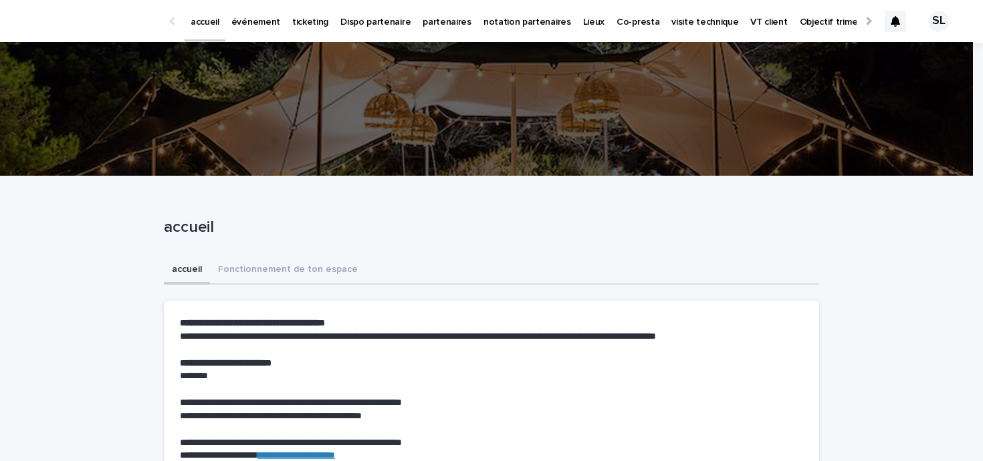
click at [248, 25] on p "événement" at bounding box center [255, 14] width 49 height 28
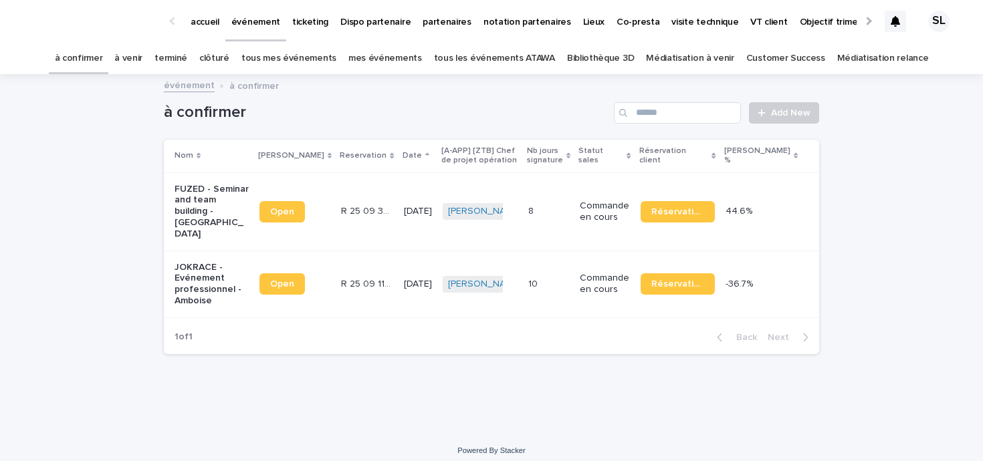
click at [191, 32] on link "accueil" at bounding box center [205, 20] width 41 height 41
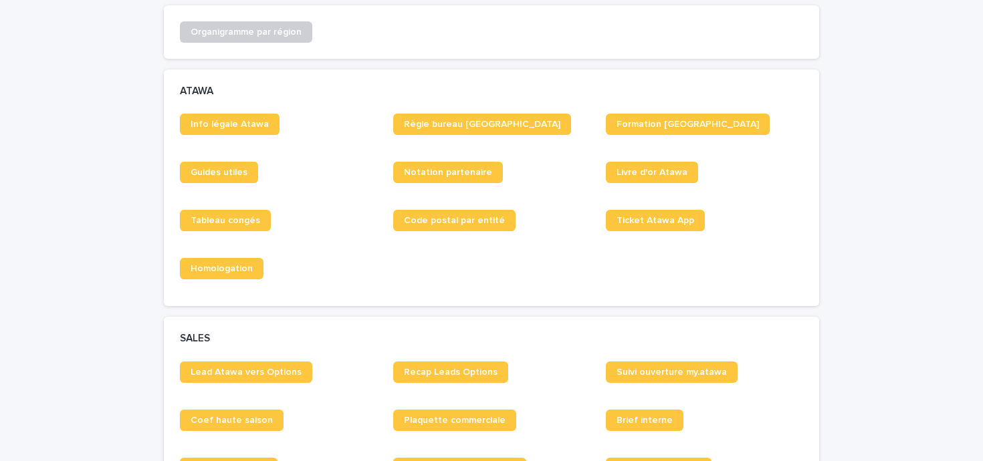
scroll to position [805, 0]
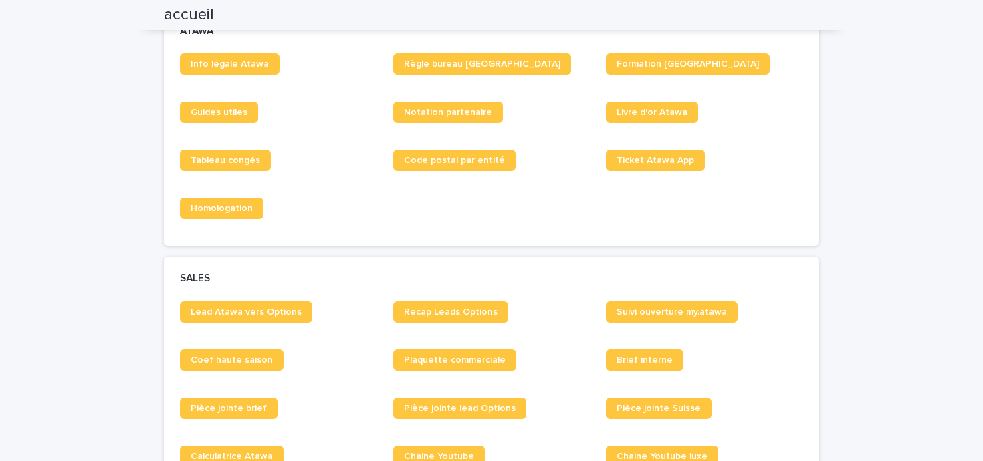
click at [237, 403] on link "Pièce jointe brief" at bounding box center [229, 408] width 98 height 21
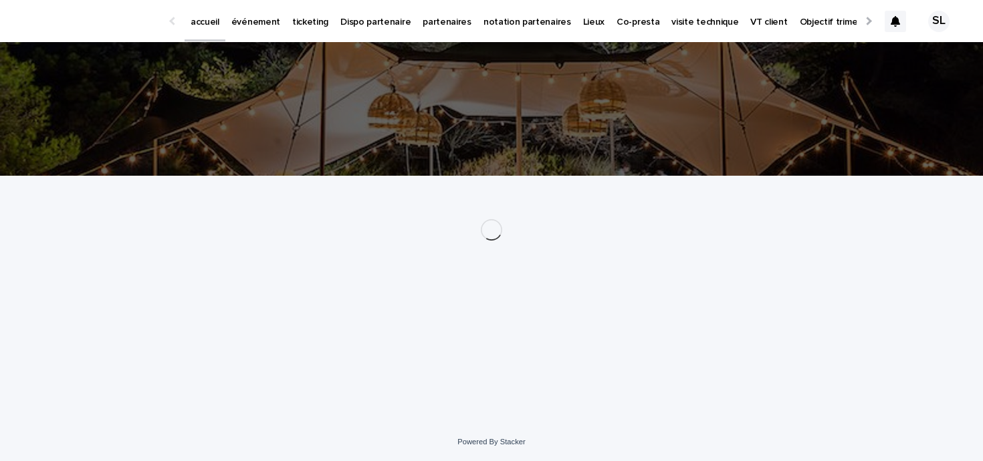
click at [260, 20] on p "événement" at bounding box center [255, 14] width 49 height 28
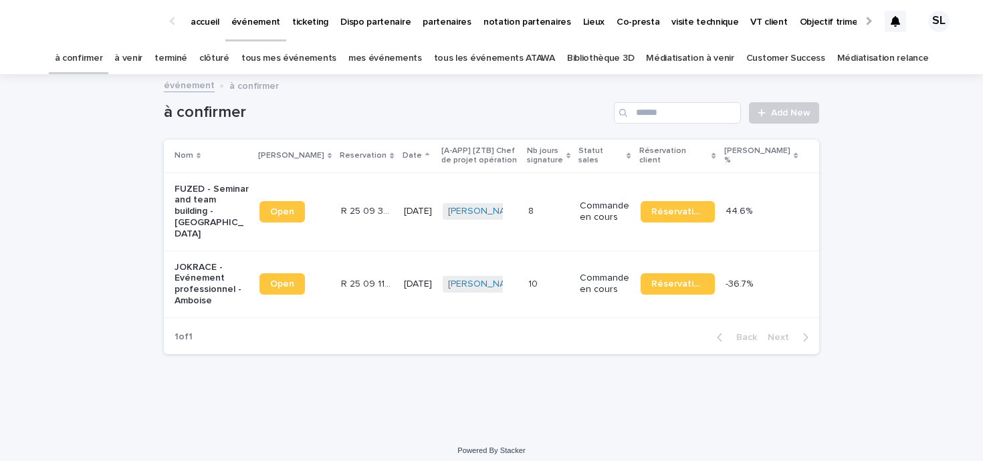
click at [142, 58] on link "à venir" at bounding box center [128, 58] width 28 height 31
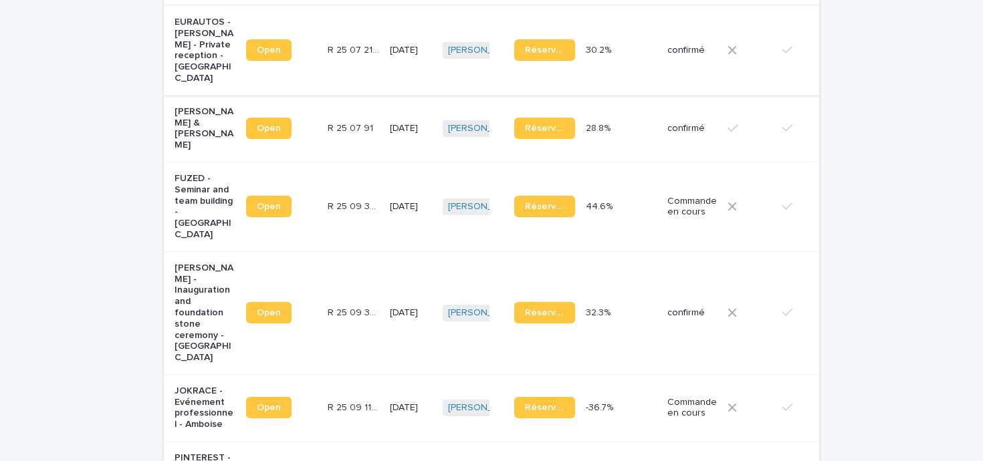
scroll to position [658, 0]
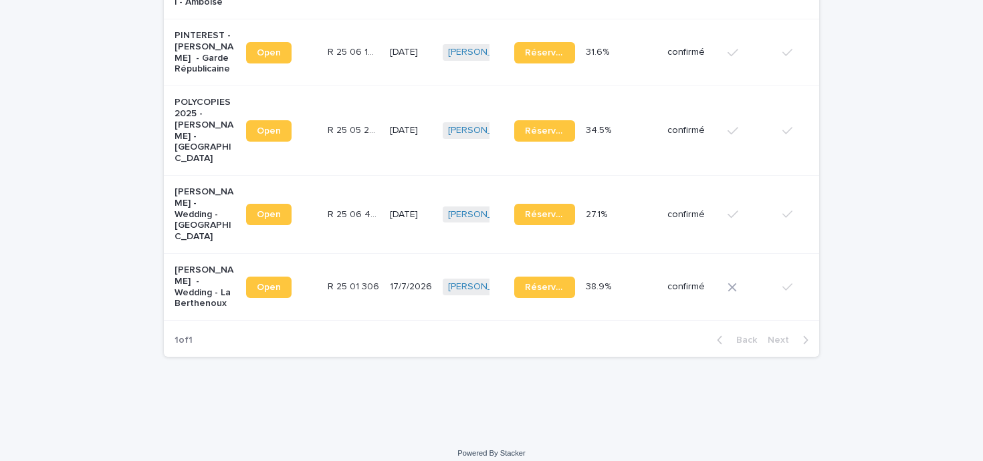
click at [180, 265] on p "James Avery - Wedding - La Berthenoux" at bounding box center [205, 287] width 61 height 45
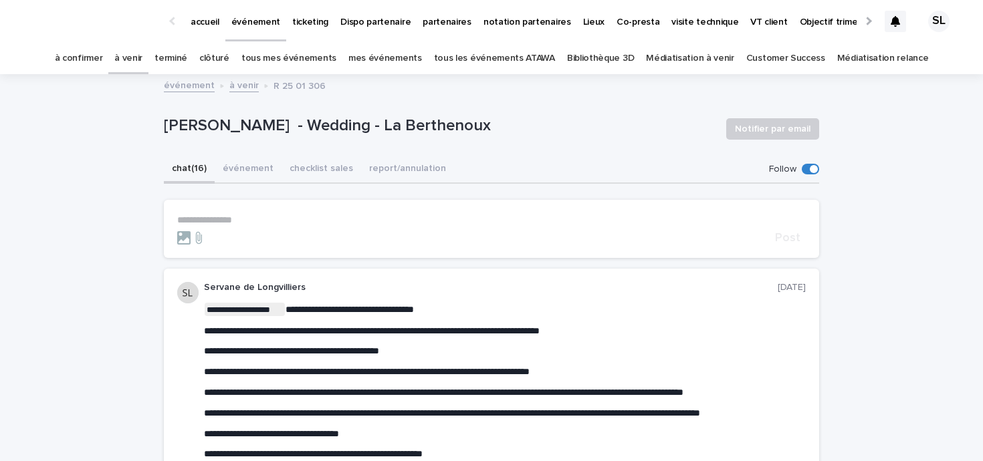
click at [79, 57] on link "à confirmer" at bounding box center [79, 58] width 48 height 31
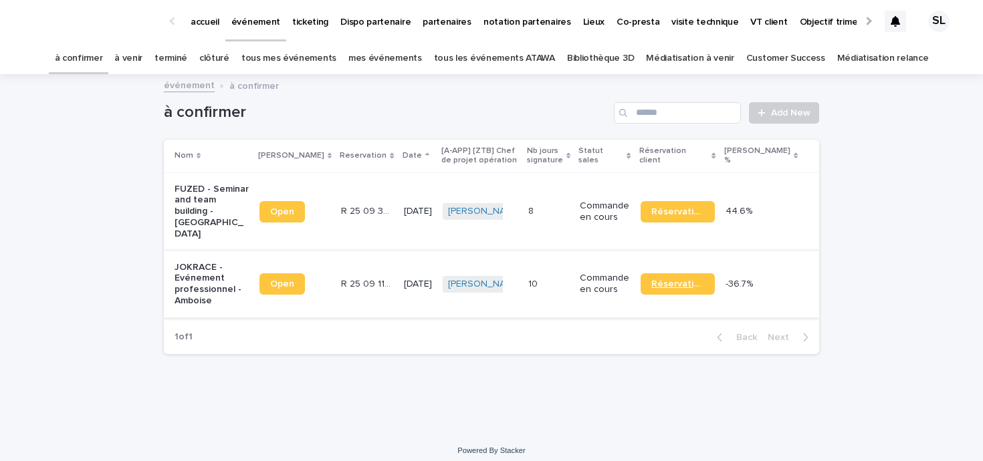
click at [704, 280] on span "Réservation" at bounding box center [677, 284] width 53 height 9
click at [142, 64] on link "à venir" at bounding box center [128, 58] width 28 height 31
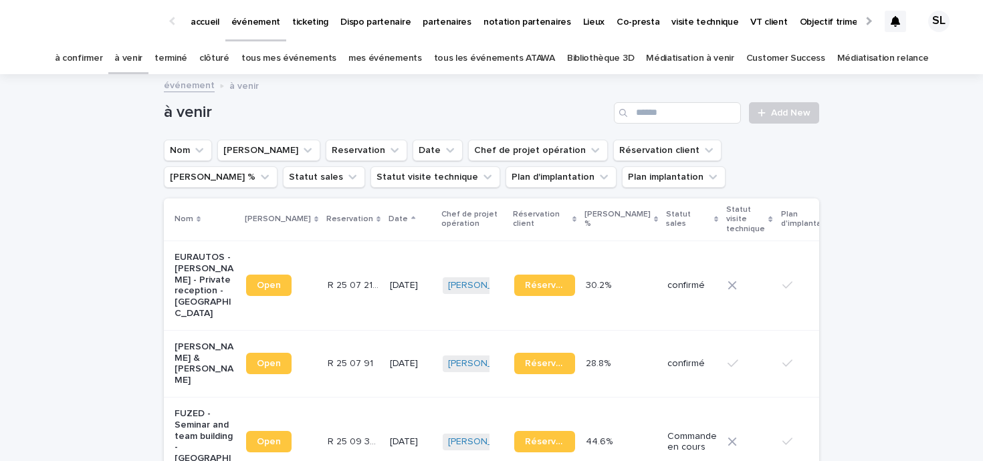
click at [207, 344] on p "Mathilde & Denis - Mariage - Fondettes" at bounding box center [205, 364] width 61 height 45
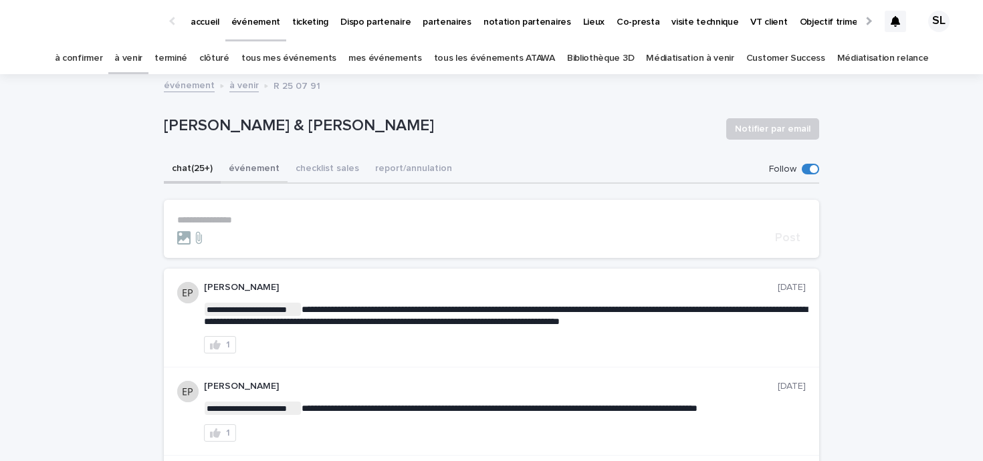
click at [261, 176] on button "événement" at bounding box center [254, 170] width 67 height 28
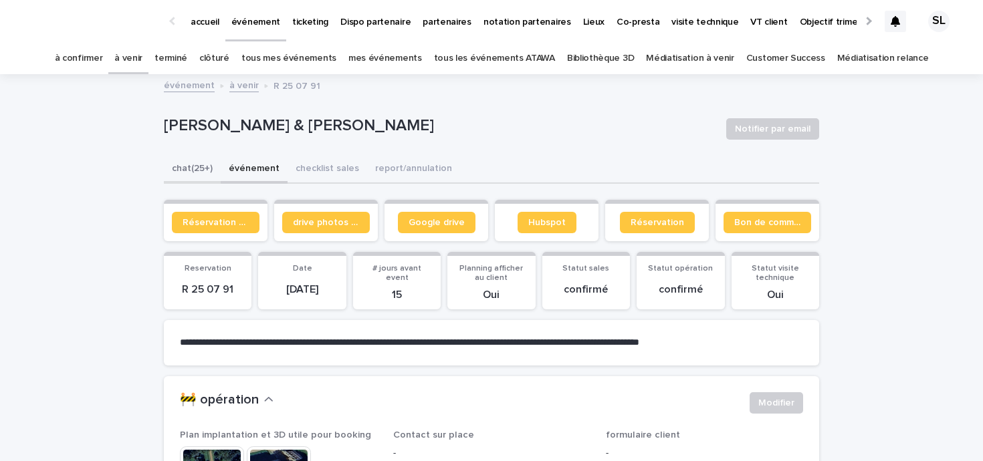
click at [205, 172] on button "chat (25+)" at bounding box center [192, 170] width 57 height 28
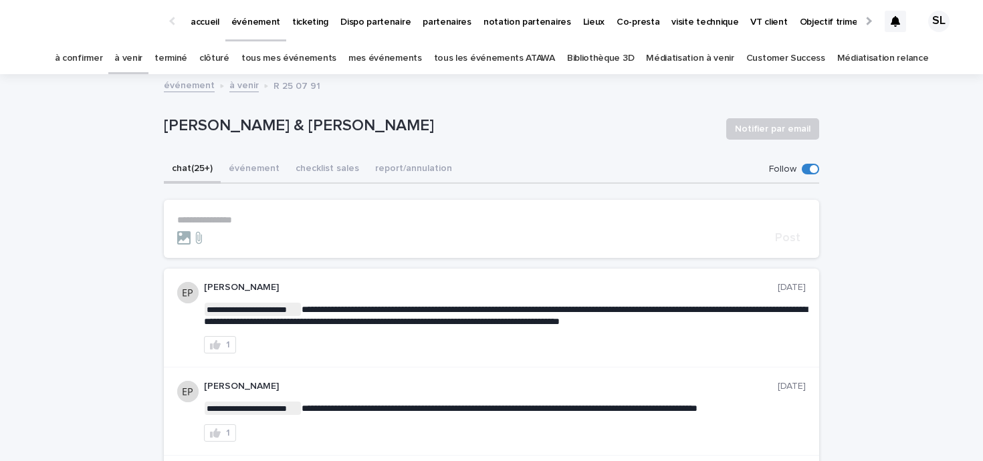
click at [141, 50] on link "à venir" at bounding box center [128, 58] width 28 height 31
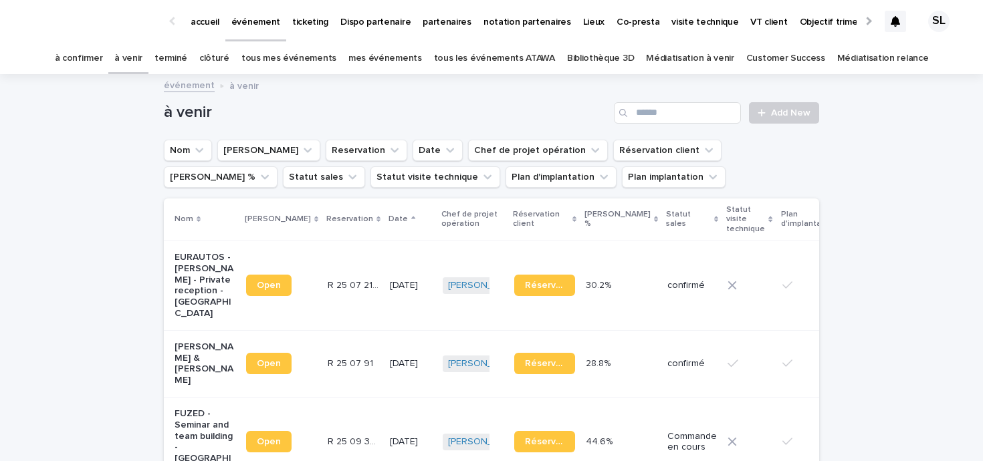
click at [183, 60] on link "terminé" at bounding box center [170, 58] width 33 height 31
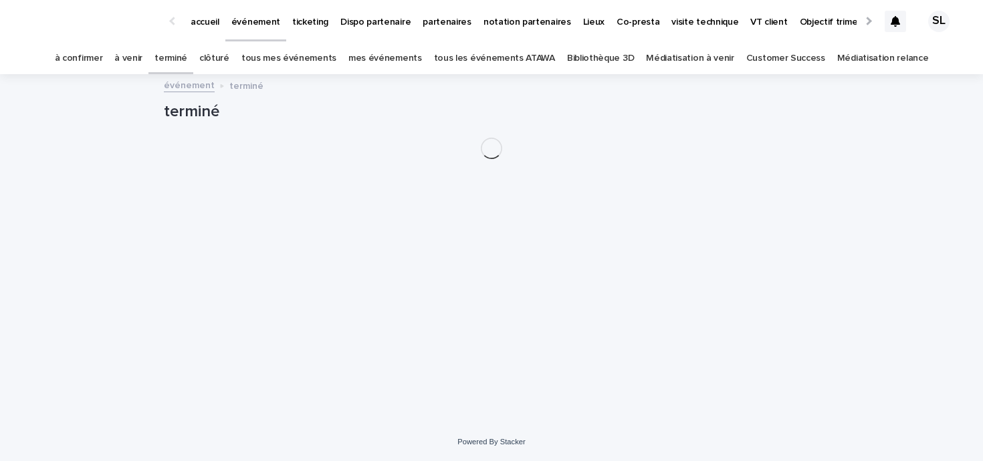
click at [140, 54] on link "à venir" at bounding box center [128, 58] width 28 height 31
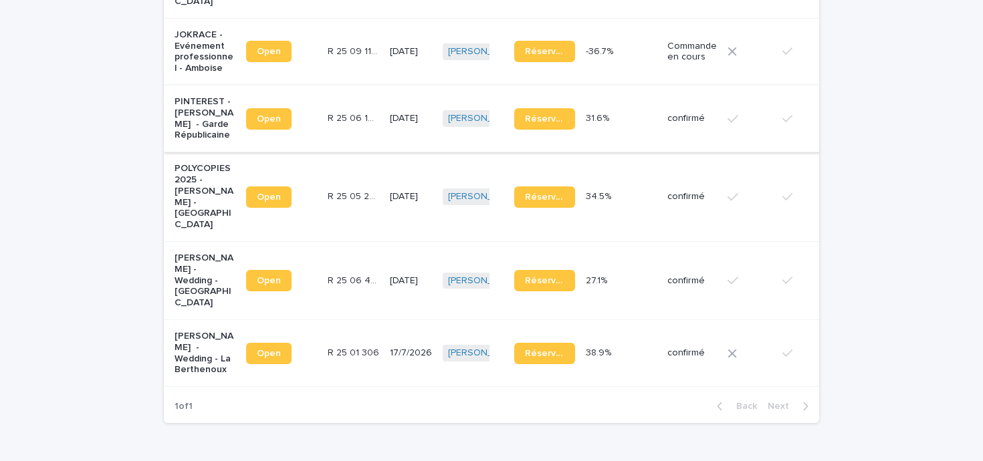
scroll to position [593, 0]
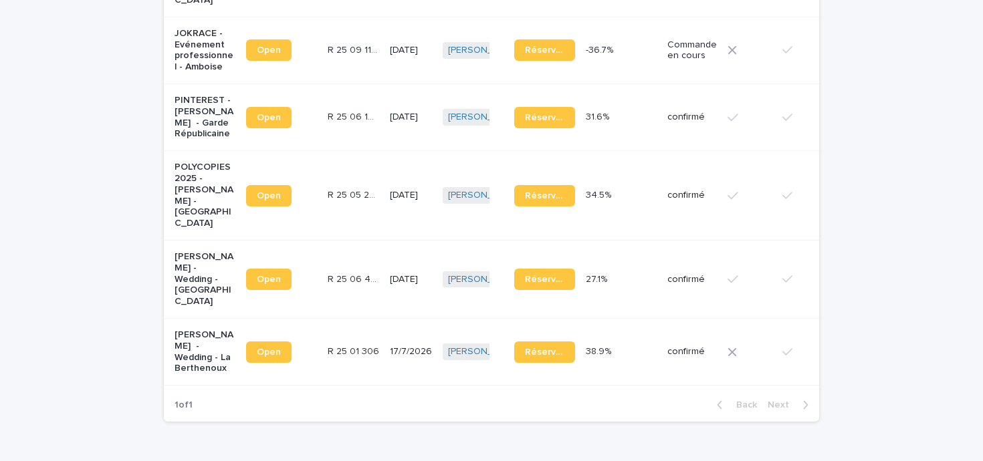
click at [203, 330] on p "James Avery - Wedding - La Berthenoux" at bounding box center [205, 352] width 61 height 45
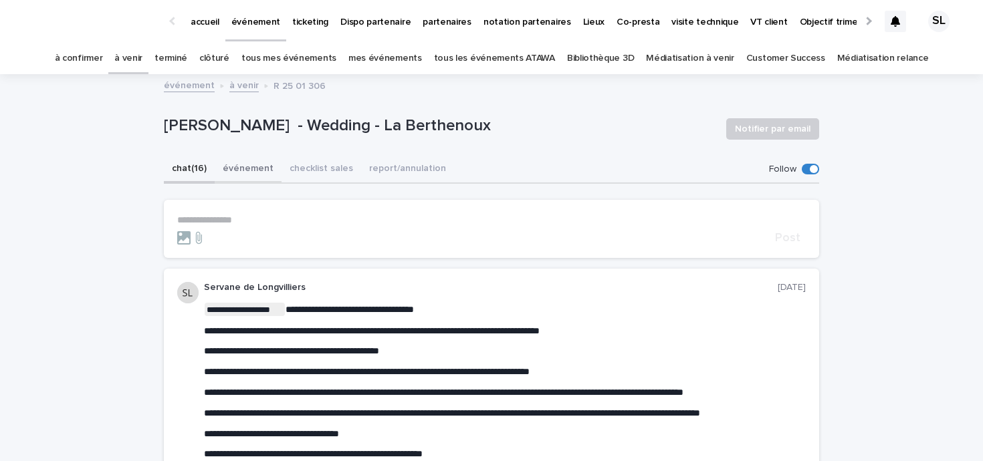
click at [247, 171] on button "événement" at bounding box center [248, 170] width 67 height 28
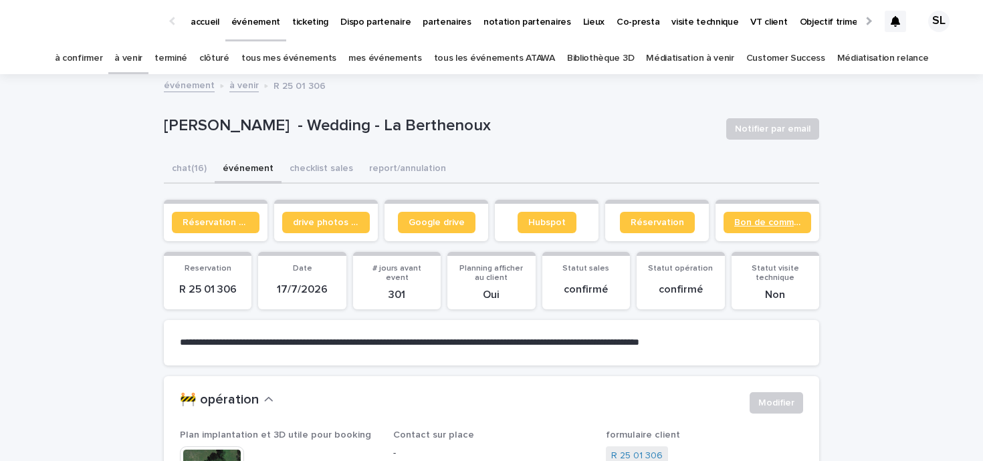
click at [740, 215] on link "Bon de commande" at bounding box center [768, 222] width 88 height 21
click at [213, 222] on span "Réservation client" at bounding box center [216, 222] width 66 height 9
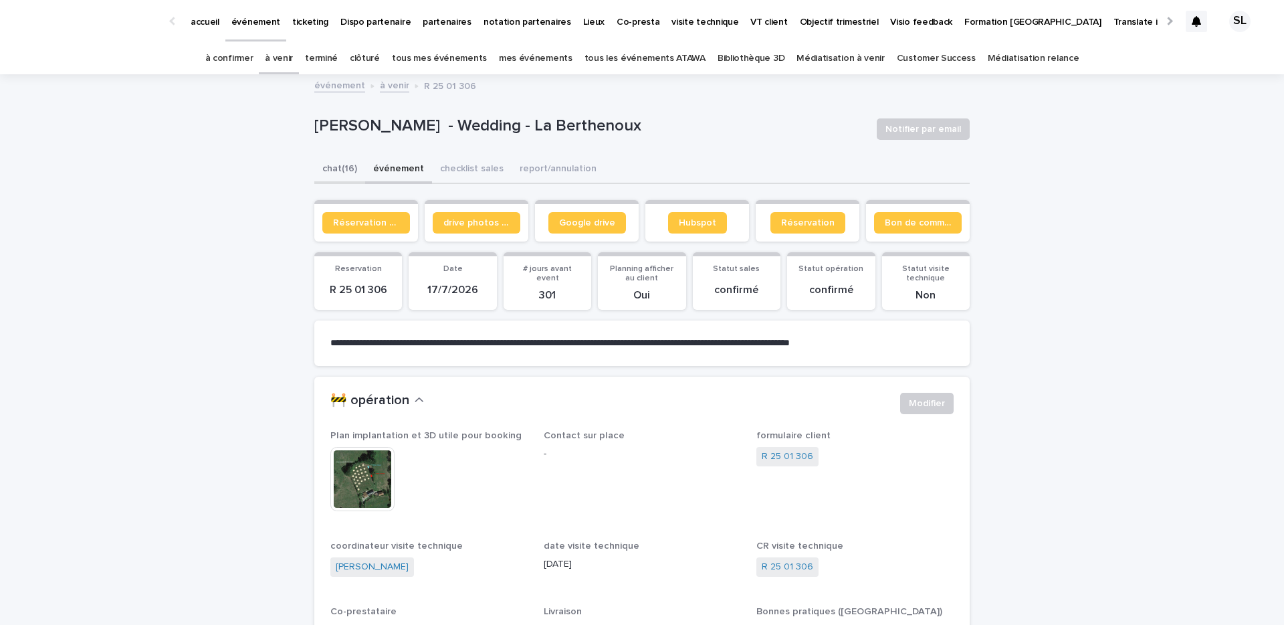
click at [339, 169] on button "chat (16)" at bounding box center [339, 170] width 51 height 28
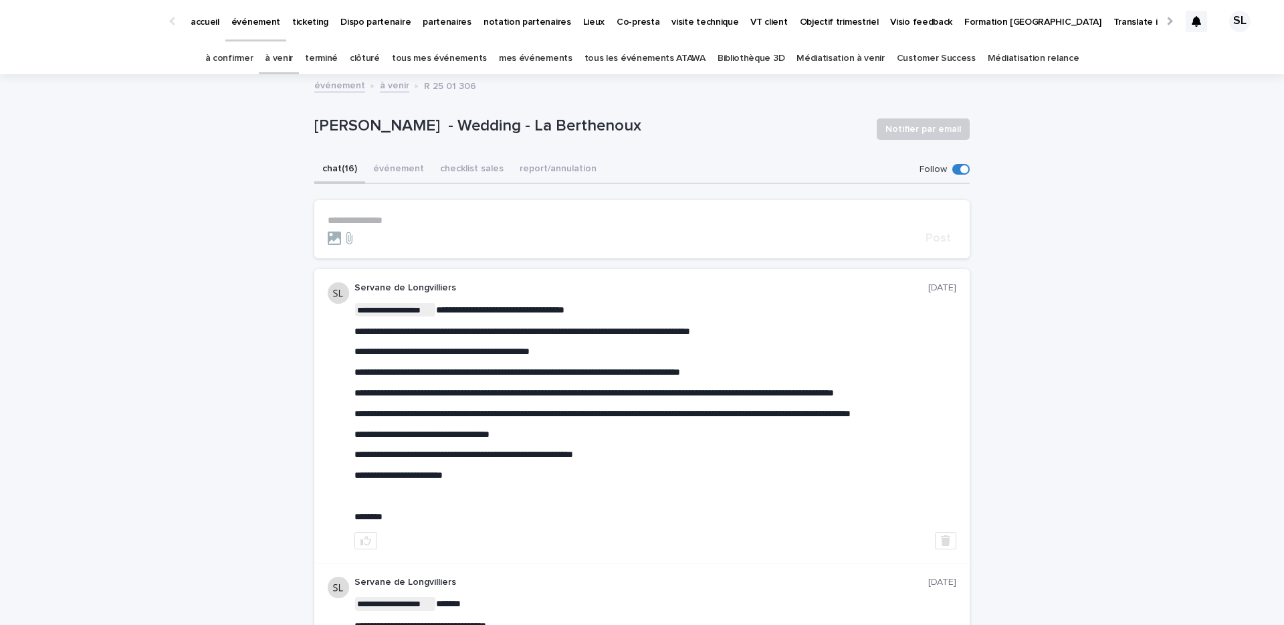
click at [410, 172] on button "événement" at bounding box center [398, 170] width 67 height 28
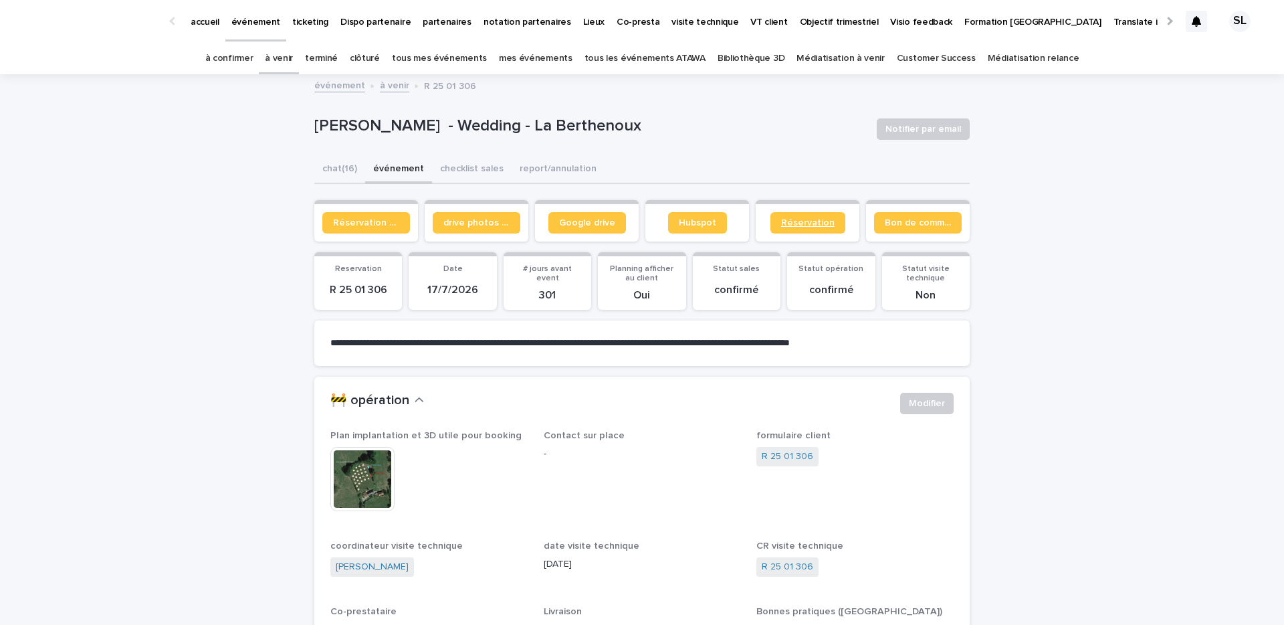
click at [822, 223] on span "Réservation" at bounding box center [808, 222] width 54 height 9
click at [350, 169] on button "chat (16)" at bounding box center [339, 170] width 51 height 28
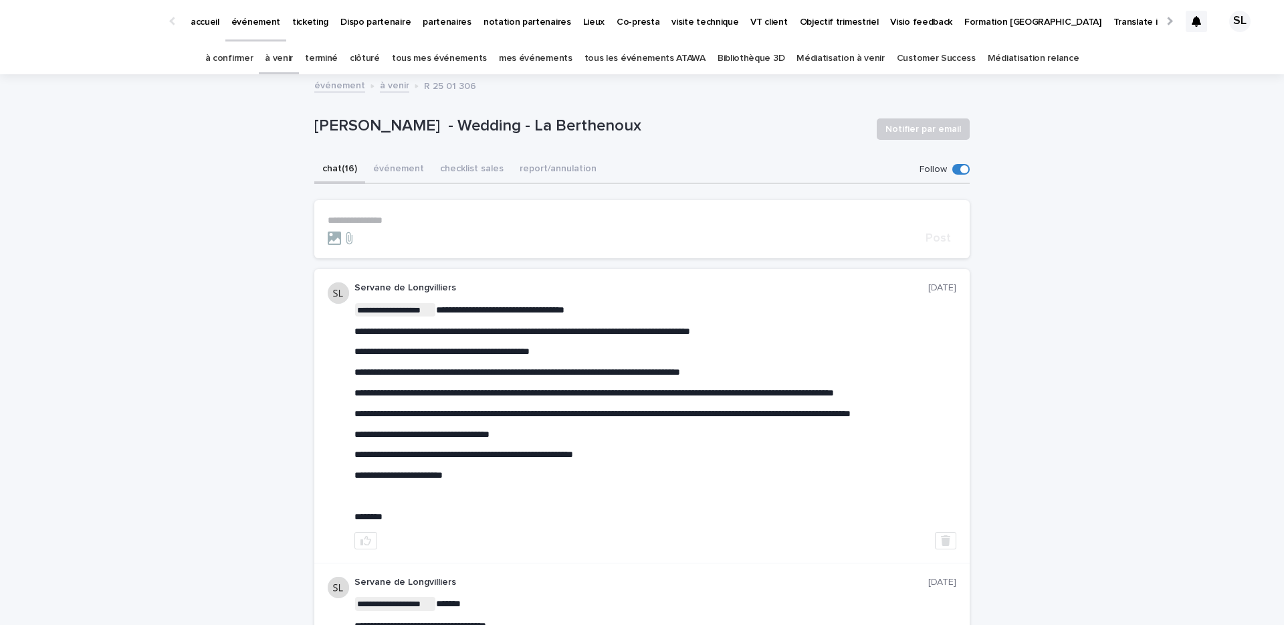
click at [386, 170] on button "événement" at bounding box center [398, 170] width 67 height 28
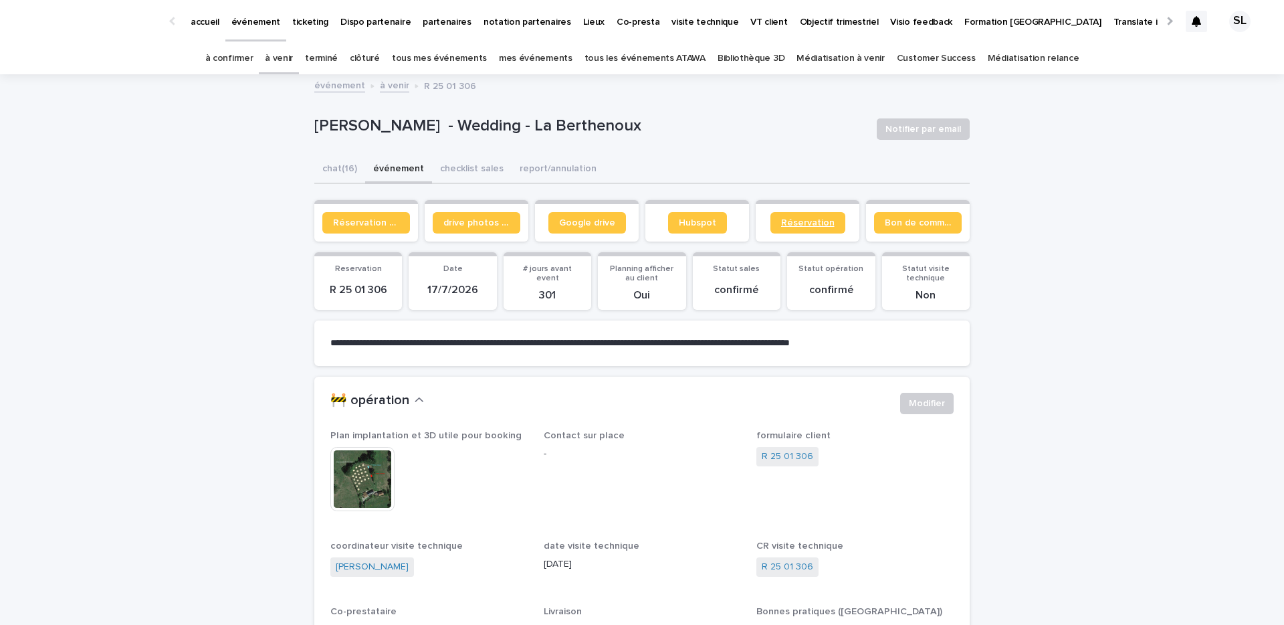
click at [805, 229] on link "Réservation" at bounding box center [807, 222] width 75 height 21
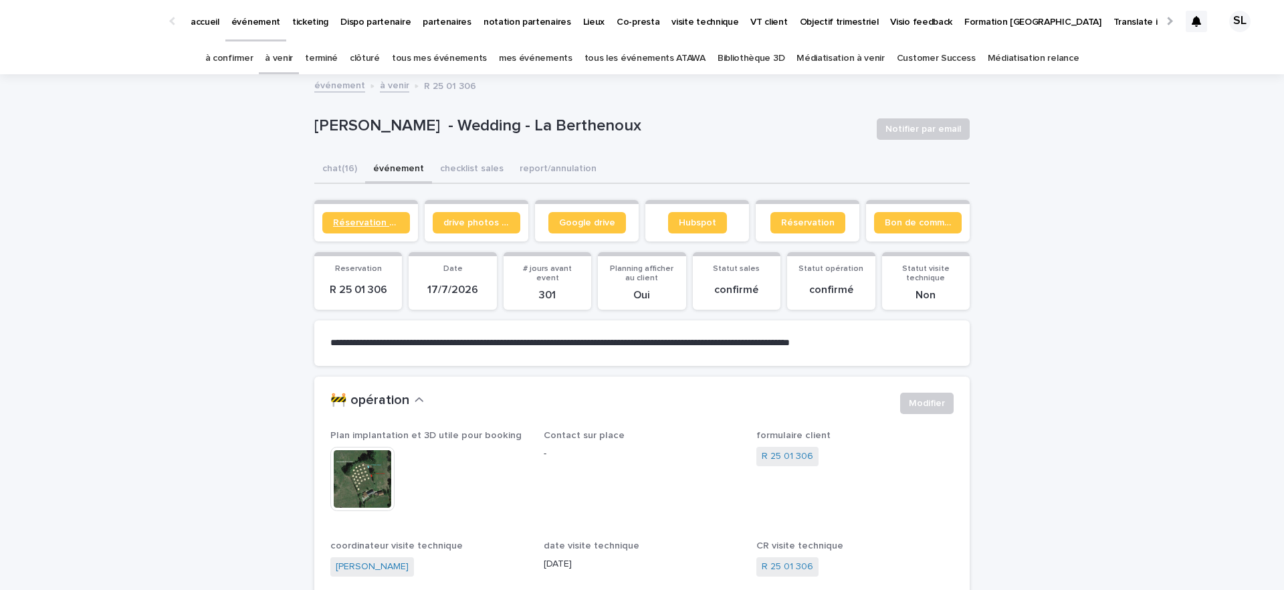
click at [333, 225] on span "Réservation client" at bounding box center [366, 222] width 66 height 9
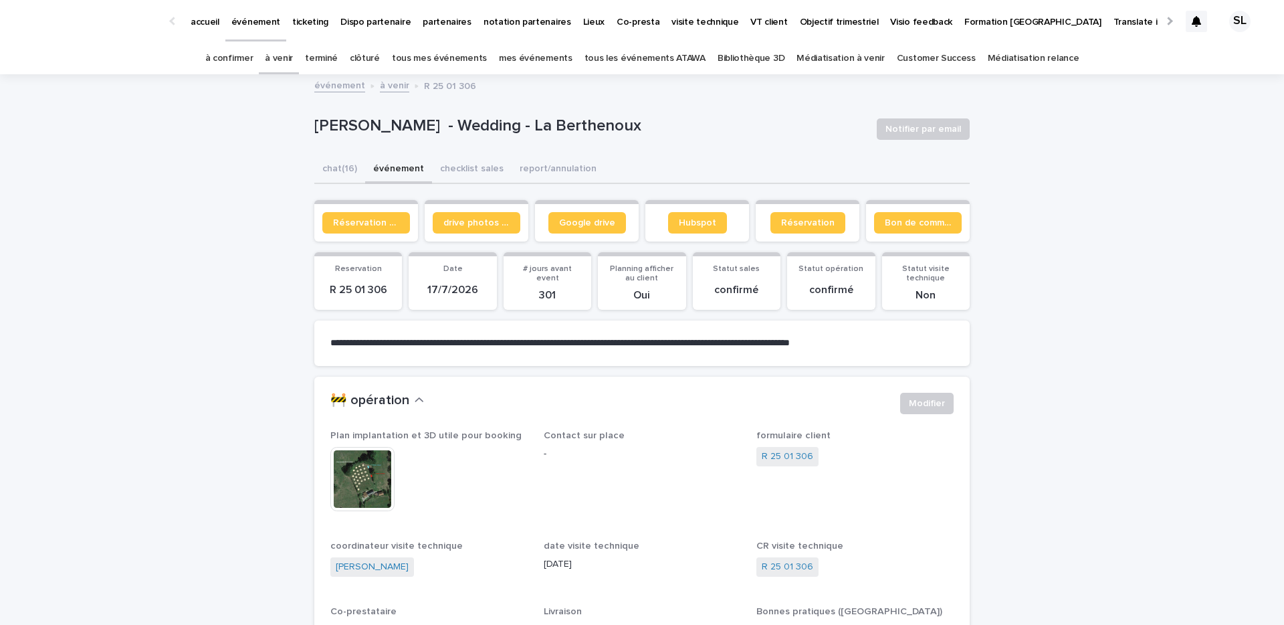
click at [293, 63] on link "à venir" at bounding box center [279, 58] width 28 height 31
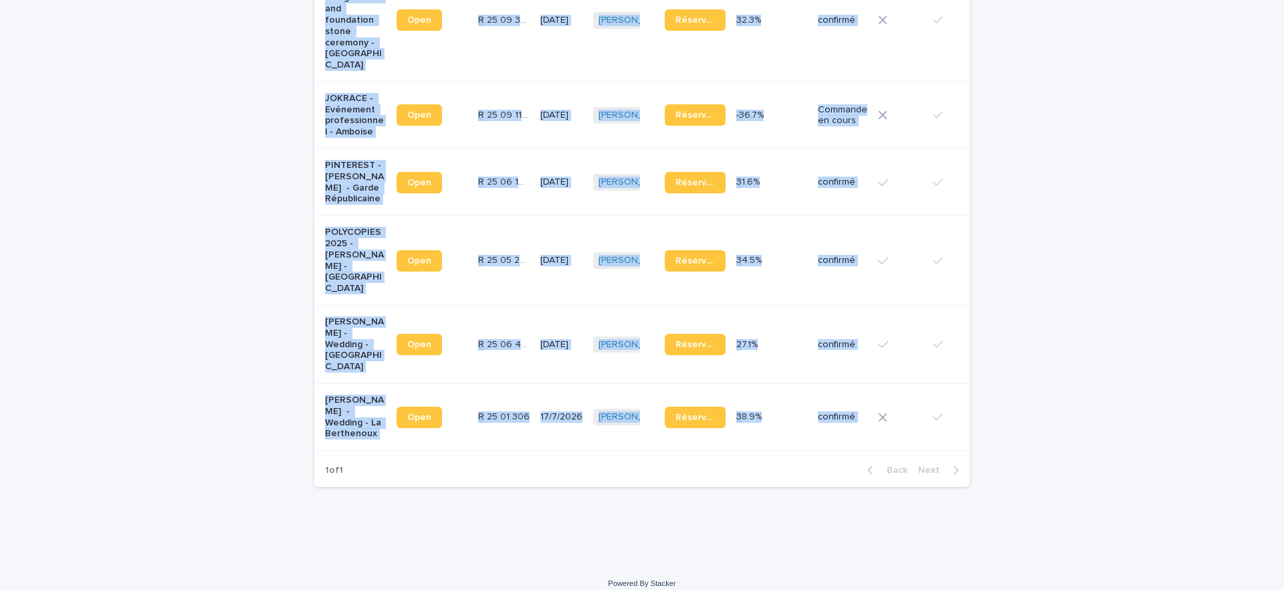
scroll to position [0, 21]
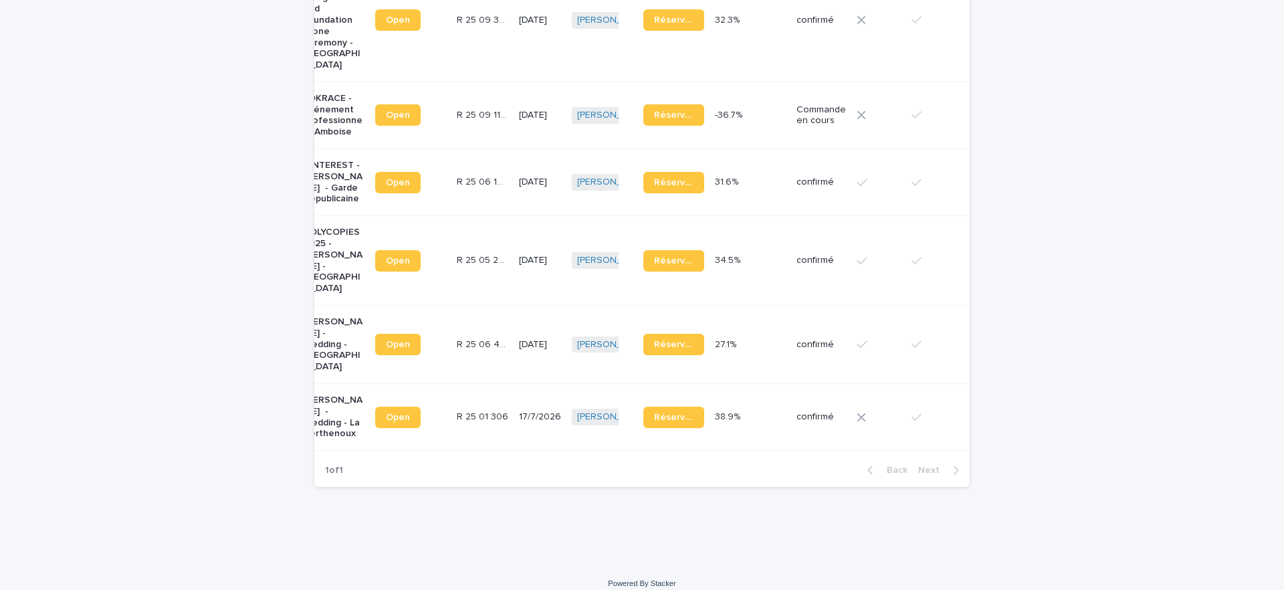
drag, startPoint x: 243, startPoint y: 308, endPoint x: 997, endPoint y: 415, distance: 762.1
click at [983, 417] on div "Loading... Saving… Loading... Saving… à venir Add New Nom Lien Stacker Reservat…" at bounding box center [642, 55] width 1284 height 1017
click at [983, 415] on div "Loading... Saving… Loading... Saving… à venir Add New Nom Lien Stacker Reservat…" at bounding box center [642, 55] width 1284 height 1017
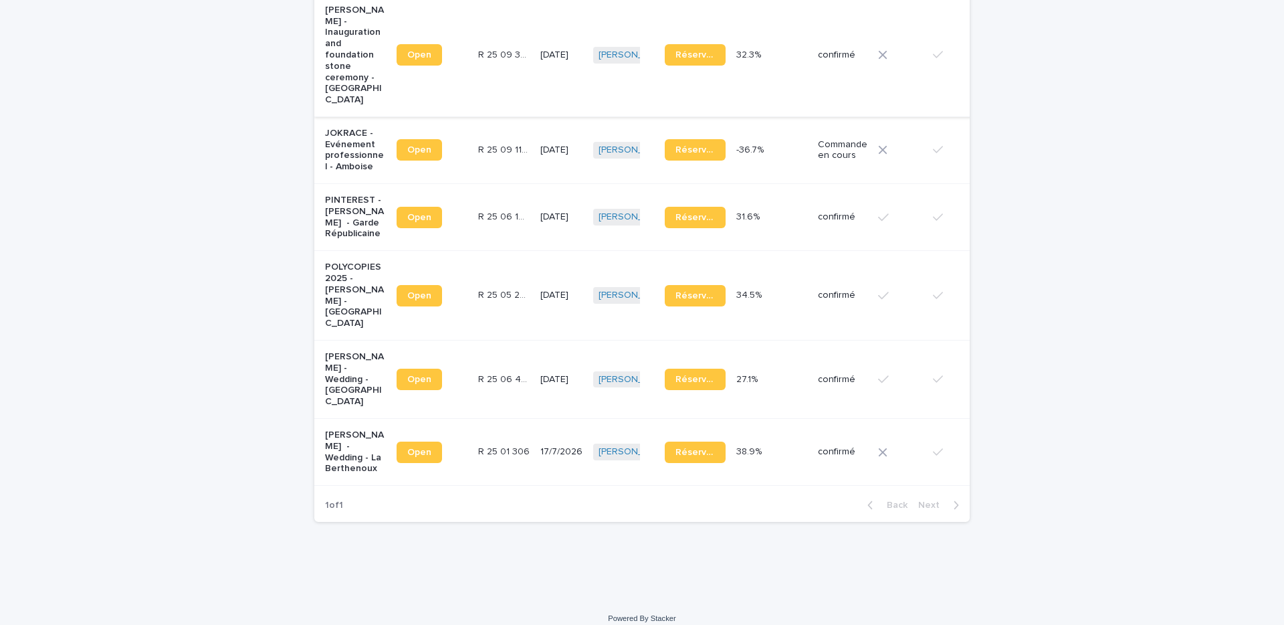
scroll to position [494, 0]
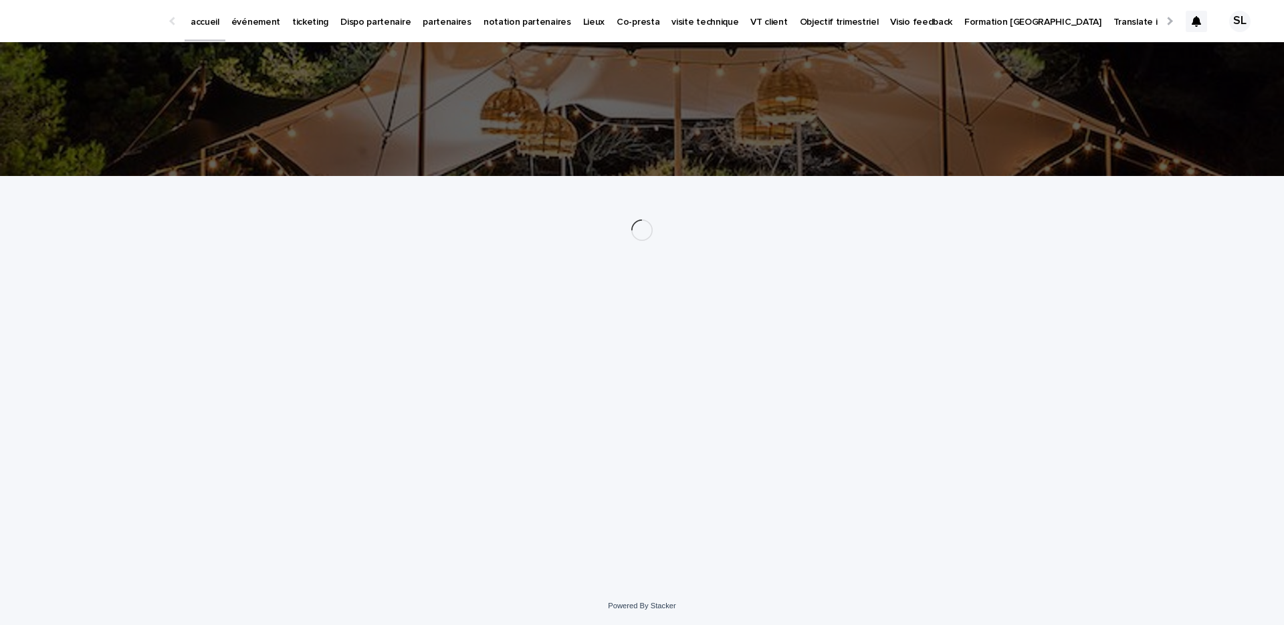
click at [243, 25] on p "événement" at bounding box center [255, 14] width 49 height 28
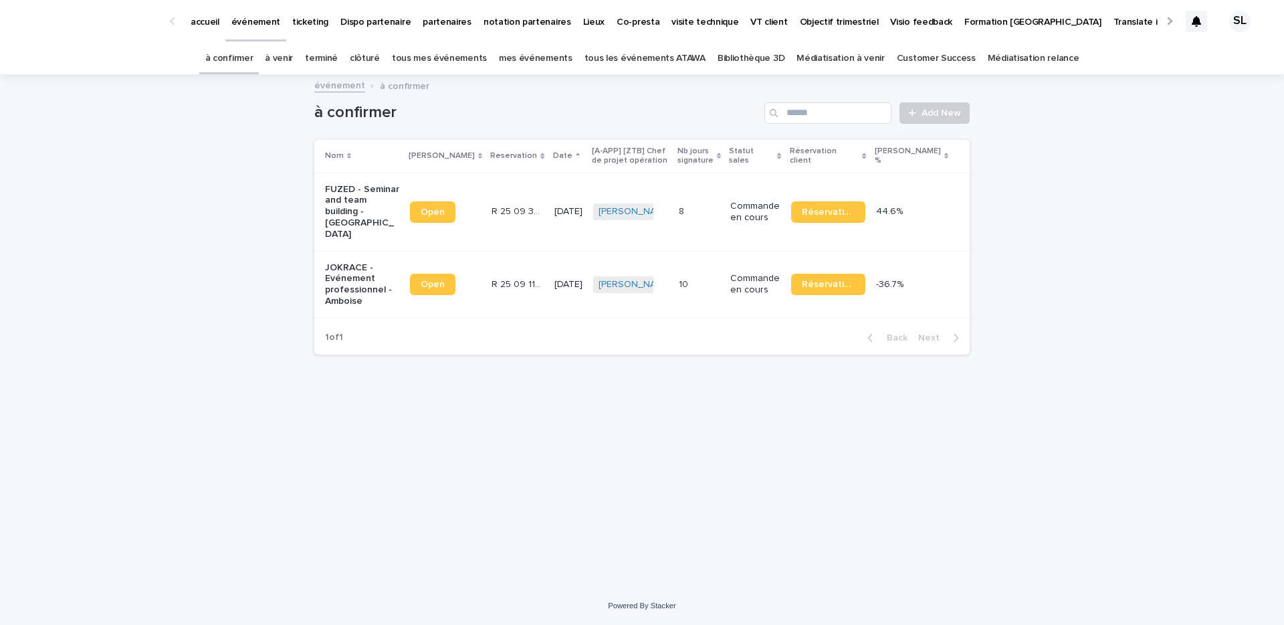
click at [351, 268] on p "JOKRACE - Evénement professionnel - Amboise" at bounding box center [362, 284] width 74 height 45
click at [358, 198] on p "FUZED - Seminar and team building - [GEOGRAPHIC_DATA]" at bounding box center [362, 212] width 74 height 56
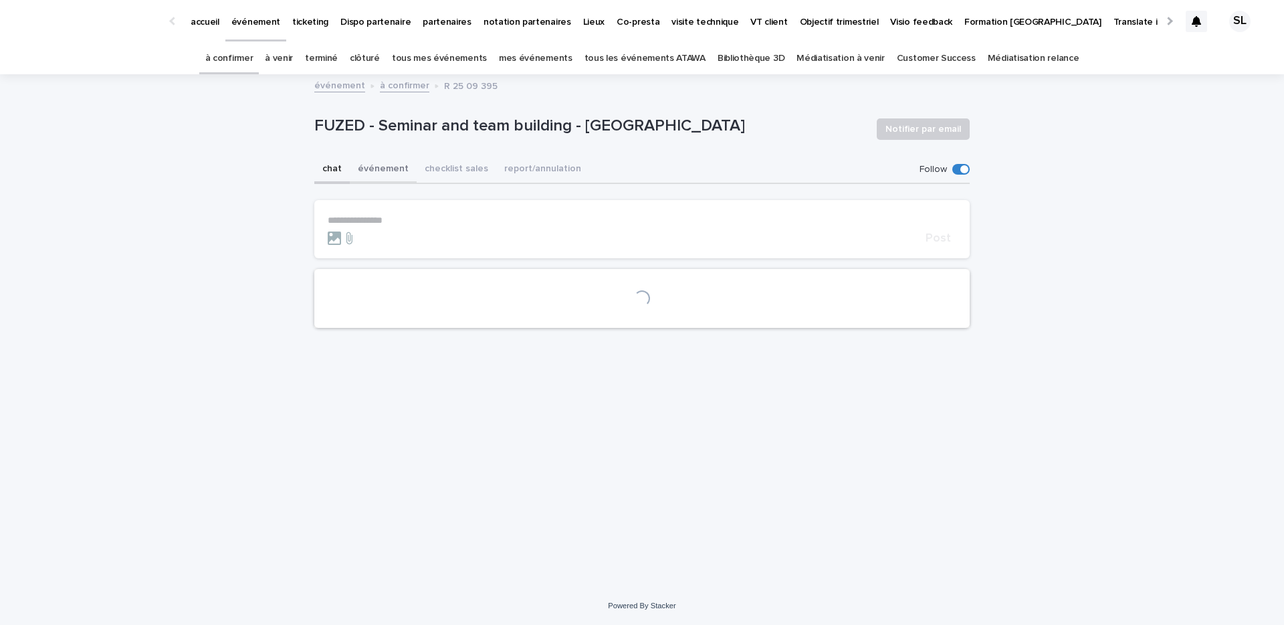
click at [401, 167] on button "événement" at bounding box center [383, 170] width 67 height 28
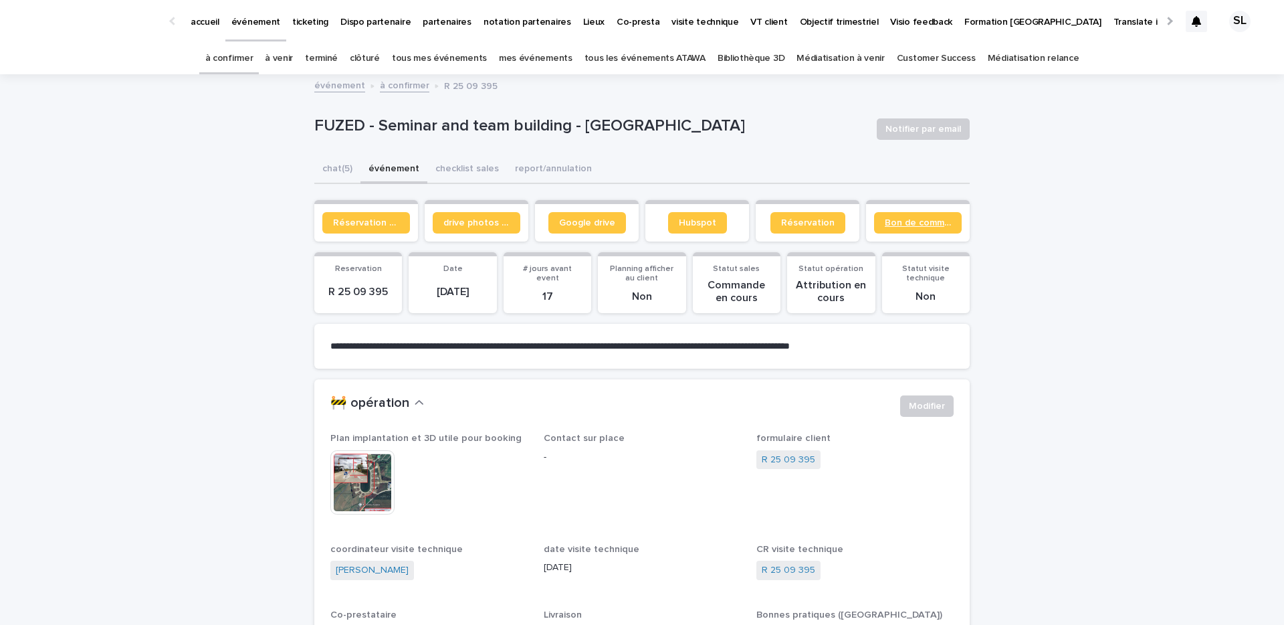
click at [885, 215] on link "Bon de commande" at bounding box center [918, 222] width 88 height 21
click at [600, 234] on section "Google drive" at bounding box center [587, 220] width 104 height 41
click at [597, 225] on span "Google drive" at bounding box center [587, 222] width 56 height 9
